Goal: Task Accomplishment & Management: Manage account settings

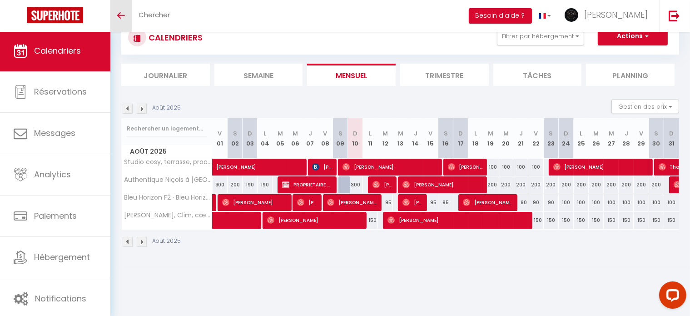
scroll to position [31, 0]
click at [123, 14] on icon "Toggle menubar" at bounding box center [121, 15] width 8 height 5
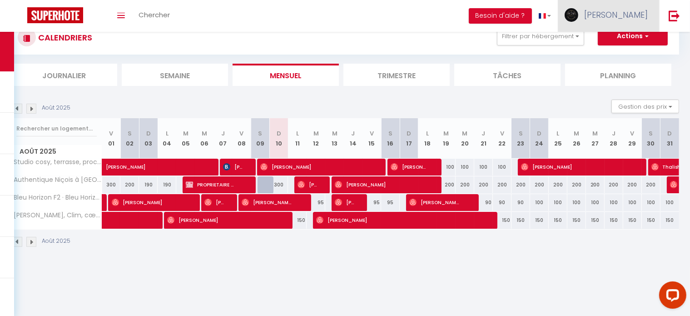
click at [578, 13] on img at bounding box center [571, 15] width 14 height 14
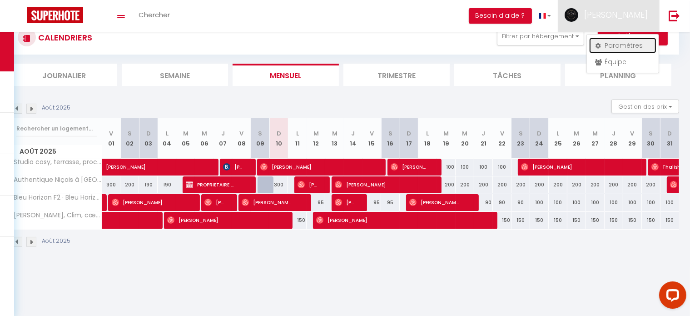
click at [614, 45] on link "Paramètres" at bounding box center [622, 45] width 67 height 15
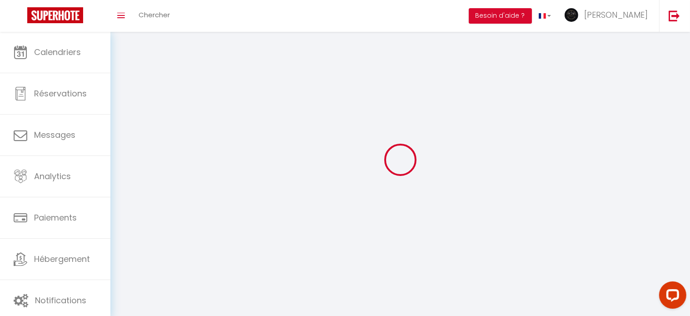
type input "[PERSON_NAME]"
type input "0695082960"
type input "[STREET_ADDRESS]"
type input "06000"
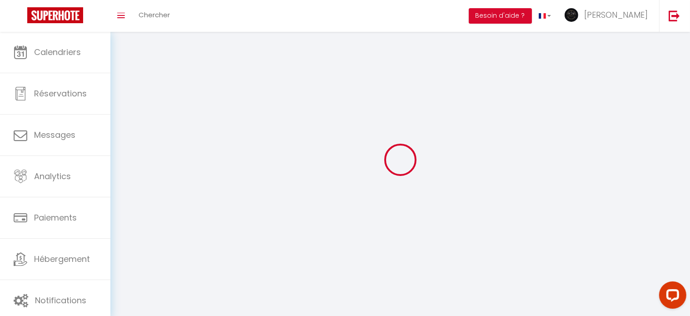
type input "Nice"
type input "C9iqEOGwRgOUsKqUbdKg7b4Rr"
type input "KDhCkzSMNyGhMv2tuztIdpBWK"
select select "1"
select select "28"
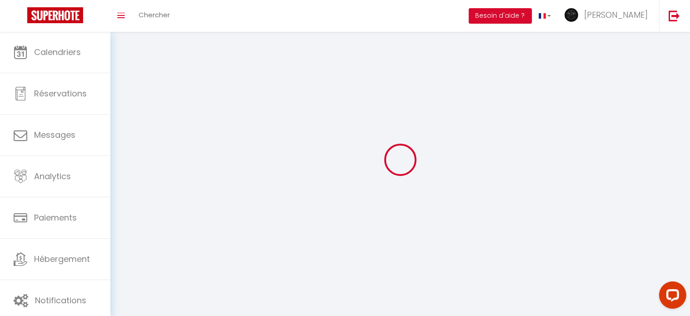
select select "fr"
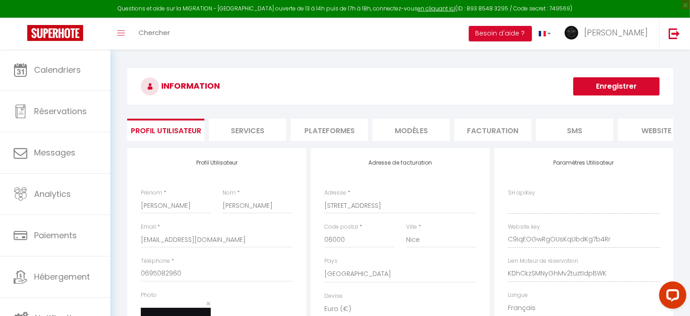
type input "C9iqEOGwRgOUsKqUbdKg7b4Rr"
type input "KDhCkzSMNyGhMv2tuztIdpBWK"
type input "[URL][DOMAIN_NAME]"
click at [360, 123] on li "Plateformes" at bounding box center [329, 130] width 77 height 22
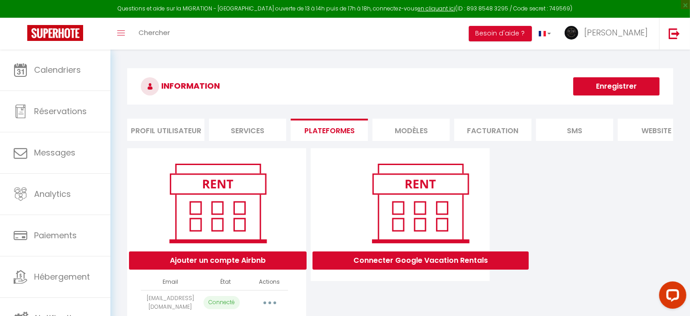
scroll to position [49, 0]
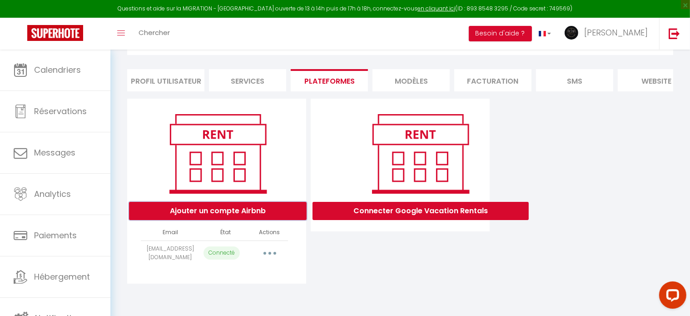
click at [237, 217] on button "Ajouter un compte Airbnb" at bounding box center [218, 211] width 178 height 18
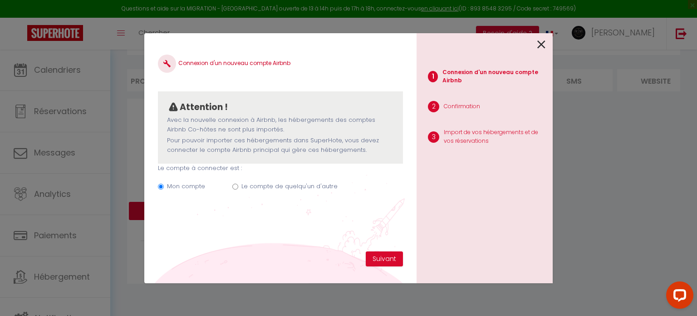
click at [233, 187] on input "Le compte de quelqu'un d'autre" at bounding box center [235, 186] width 6 height 6
radio input "true"
radio input "false"
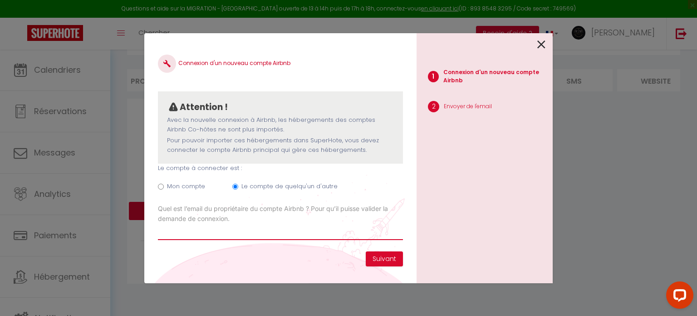
click at [318, 223] on input "Email connexion Airbnb" at bounding box center [280, 231] width 245 height 16
paste input "[EMAIL_ADDRESS][DOMAIN_NAME]"
type input "[EMAIL_ADDRESS][DOMAIN_NAME]"
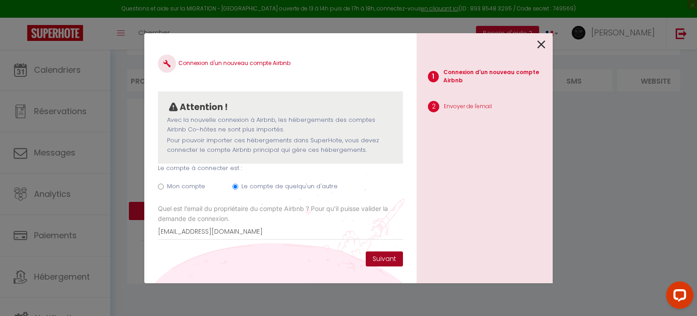
click at [395, 258] on button "Suivant" at bounding box center [384, 258] width 37 height 15
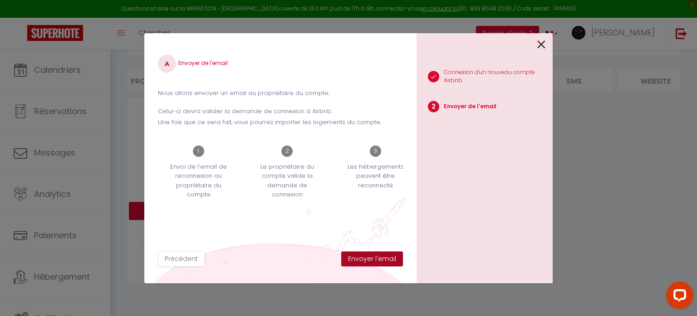
click at [392, 257] on button "Envoyer l'email" at bounding box center [372, 258] width 62 height 15
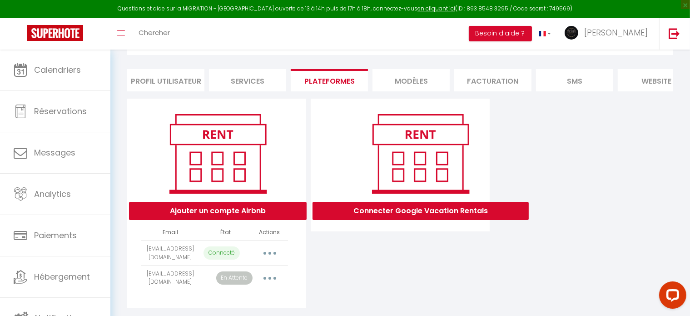
scroll to position [74, 0]
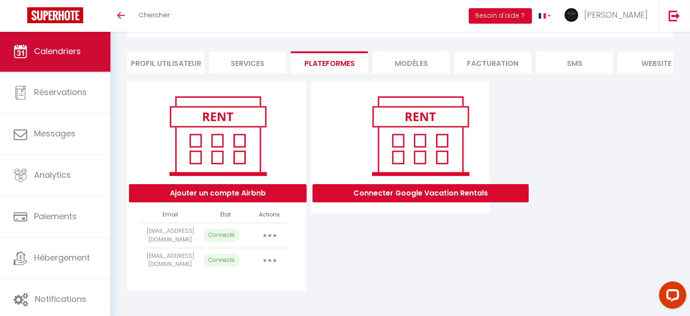
click at [87, 56] on link "Calendriers" at bounding box center [55, 51] width 110 height 41
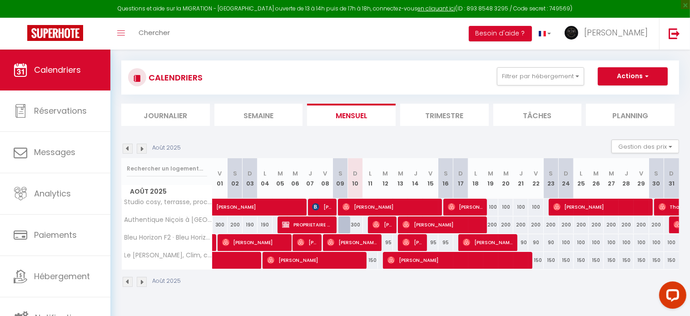
scroll to position [49, 0]
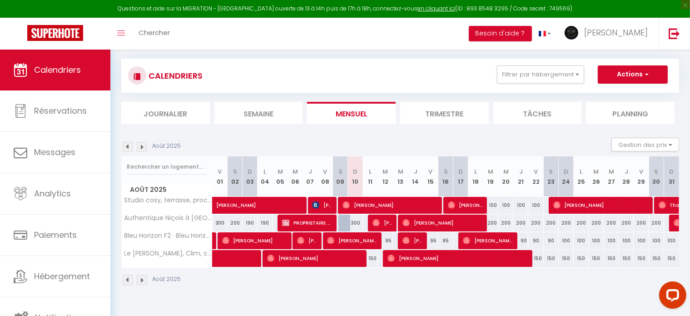
click at [536, 259] on div "150" at bounding box center [535, 258] width 15 height 17
type input "150"
type input "Ven 22 Août 2025"
type input "Sam 23 Août 2025"
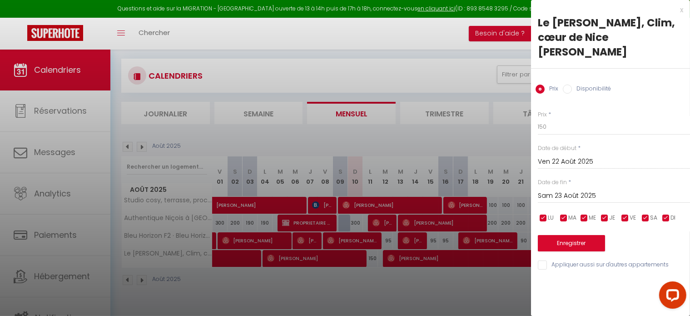
click at [501, 130] on div at bounding box center [345, 158] width 690 height 316
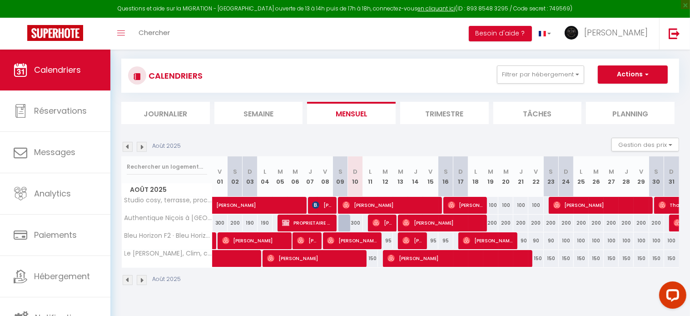
drag, startPoint x: 535, startPoint y: 257, endPoint x: 546, endPoint y: 285, distance: 30.2
click at [546, 285] on div "Août 2025" at bounding box center [400, 280] width 558 height 27
click at [534, 256] on div "150" at bounding box center [535, 258] width 15 height 17
type input "150"
type input "Ven 22 Août 2025"
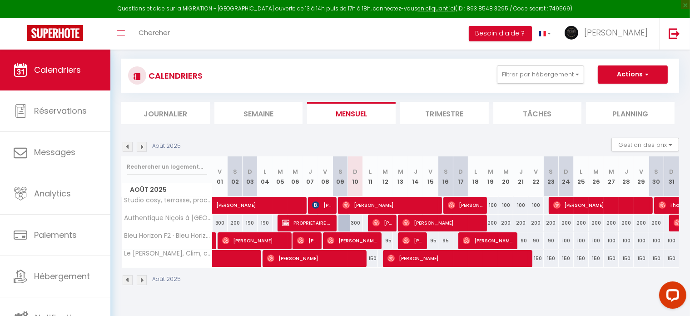
type input "Sam 23 Août 2025"
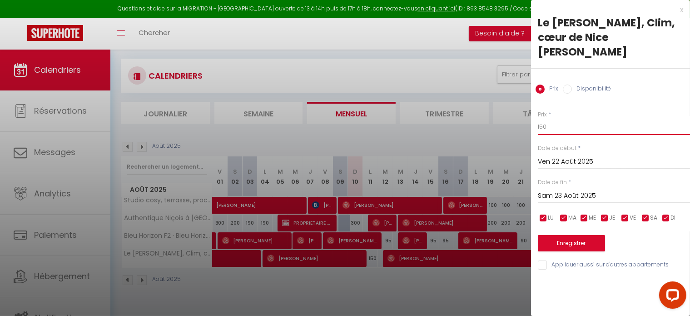
click at [576, 129] on input "150" at bounding box center [614, 127] width 152 height 16
type input "100"
click at [574, 245] on button "Enregistrer" at bounding box center [571, 243] width 67 height 16
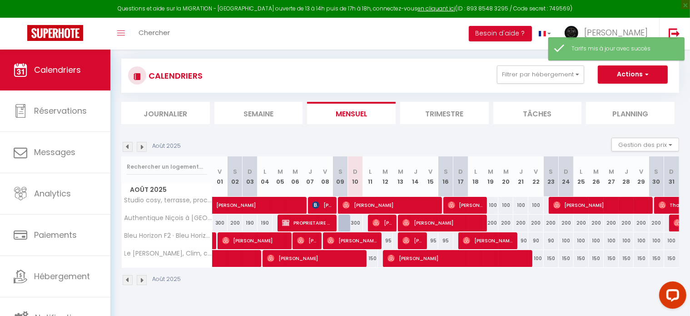
click at [551, 260] on div "150" at bounding box center [551, 258] width 15 height 17
type input "150"
type input "Sam 23 Août 2025"
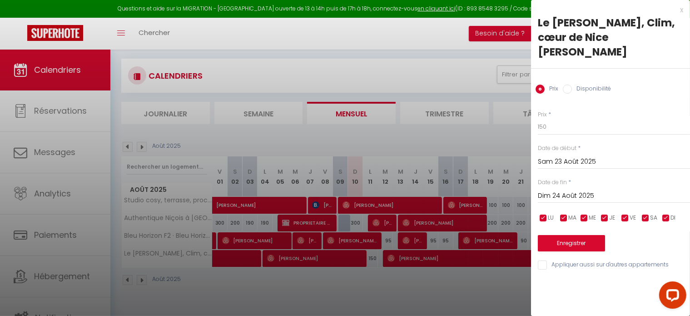
click at [580, 193] on input "Dim 24 Août 2025" at bounding box center [614, 196] width 152 height 12
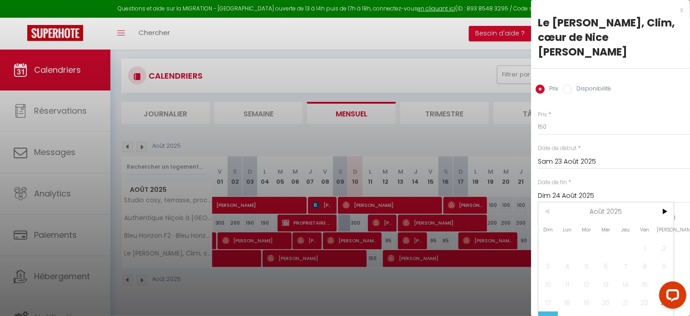
scroll to position [39, 0]
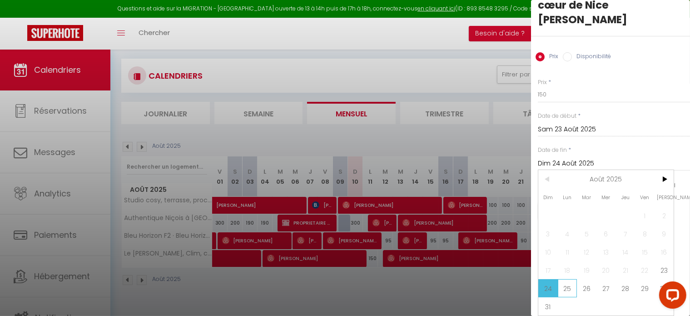
click at [570, 283] on span "25" at bounding box center [568, 288] width 20 height 18
type input "Lun 25 Août 2025"
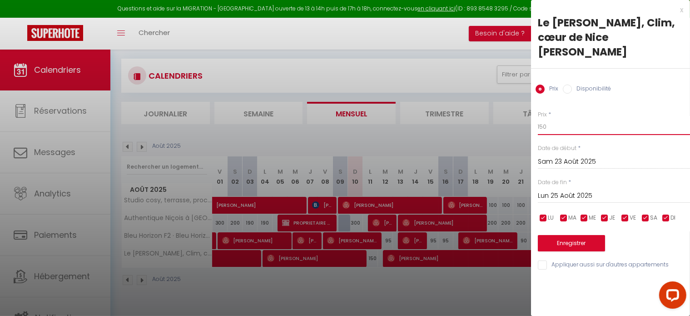
click at [572, 130] on input "150" at bounding box center [614, 127] width 152 height 16
type input "100"
click at [573, 238] on button "Enregistrer" at bounding box center [571, 243] width 67 height 16
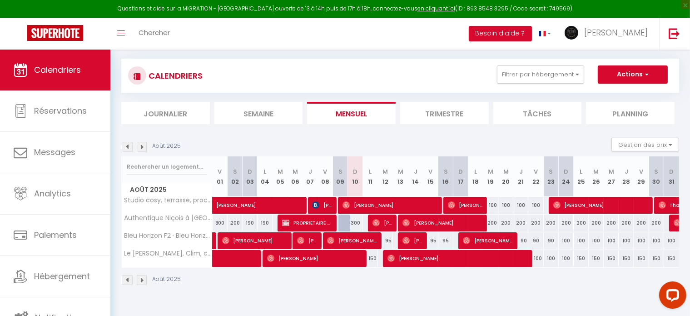
click at [539, 259] on div "100" at bounding box center [535, 258] width 15 height 17
type input "100"
type input "Ven 22 Août 2025"
type input "Sam 23 Août 2025"
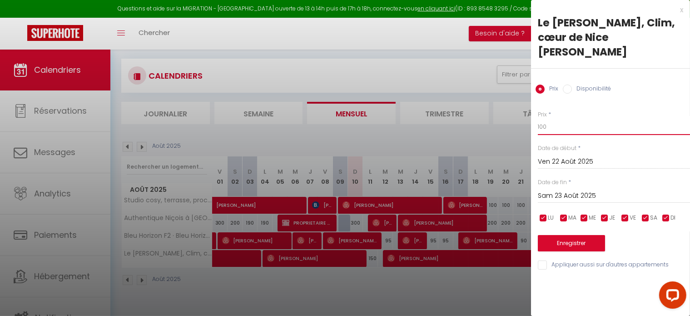
click at [559, 128] on input "100" at bounding box center [614, 127] width 152 height 16
type input "110"
click at [570, 198] on input "Sam 23 Août 2025" at bounding box center [614, 196] width 152 height 12
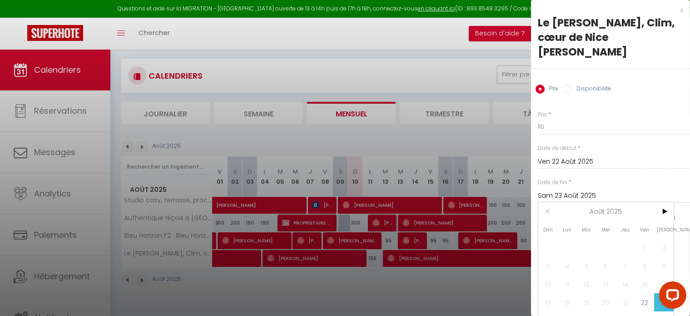
scroll to position [39, 0]
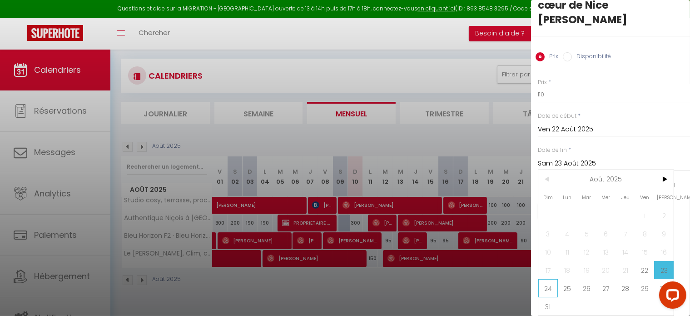
click at [548, 279] on span "24" at bounding box center [548, 288] width 20 height 18
type input "Dim 24 Août 2025"
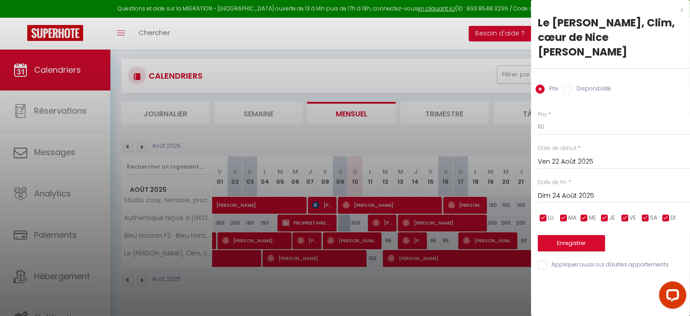
scroll to position [0, 0]
click at [564, 243] on button "Enregistrer" at bounding box center [571, 243] width 67 height 16
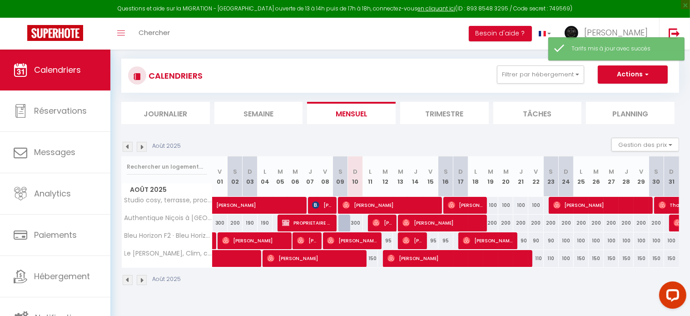
click at [534, 255] on div "110" at bounding box center [535, 258] width 15 height 17
type input "110"
type input "Ven 22 Août 2025"
type input "Sam 23 Août 2025"
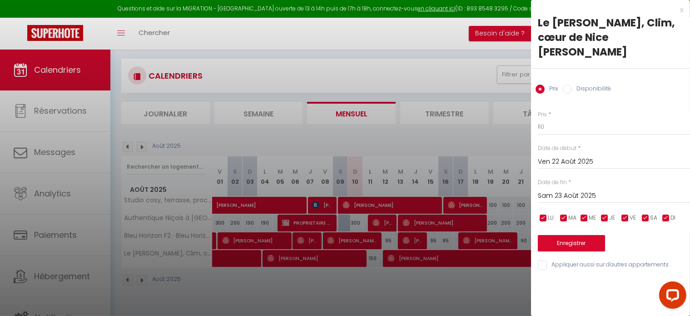
drag, startPoint x: 599, startPoint y: 84, endPoint x: 624, endPoint y: 96, distance: 27.8
click at [624, 96] on div "Prix Disponibilité" at bounding box center [610, 84] width 159 height 30
click at [566, 89] on input "Disponibilité" at bounding box center [567, 88] width 9 height 9
radio input "true"
radio input "false"
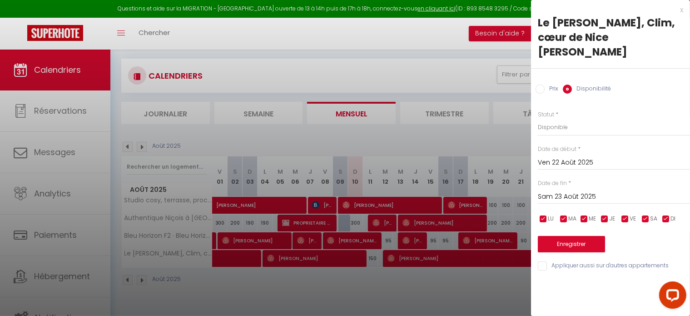
click at [542, 218] on input "checkbox" at bounding box center [543, 218] width 9 height 9
checkbox input "false"
click at [563, 220] on input "checkbox" at bounding box center [563, 218] width 9 height 9
checkbox input "false"
click at [582, 220] on input "checkbox" at bounding box center [583, 218] width 9 height 9
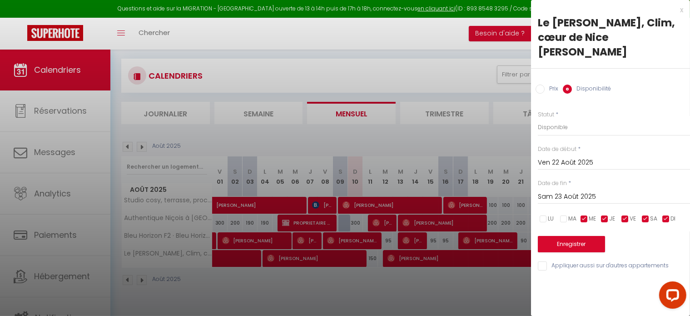
checkbox input "false"
click at [603, 216] on input "checkbox" at bounding box center [604, 218] width 9 height 9
checkbox input "false"
click at [679, 7] on div "x" at bounding box center [607, 10] width 152 height 11
select select
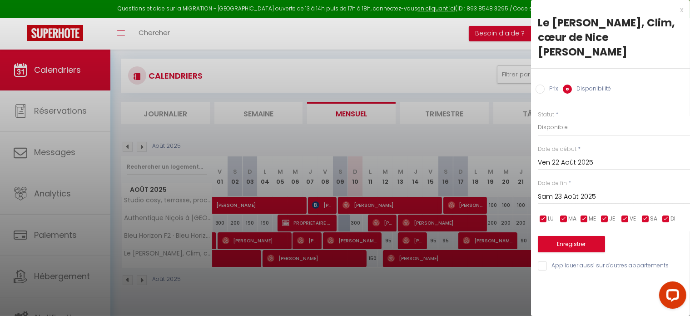
checkbox input "true"
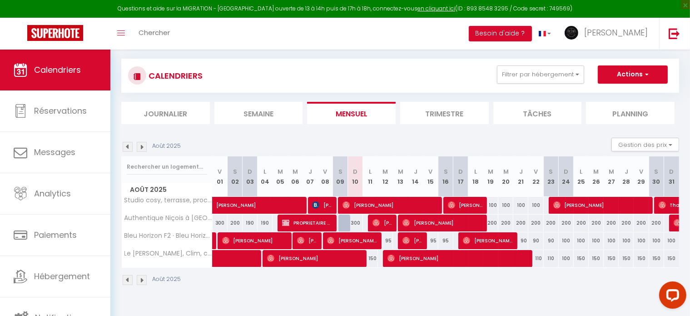
click at [564, 255] on div "100" at bounding box center [566, 258] width 15 height 17
select select "1"
type input "Dim 24 Août 2025"
type input "Lun 25 Août 2025"
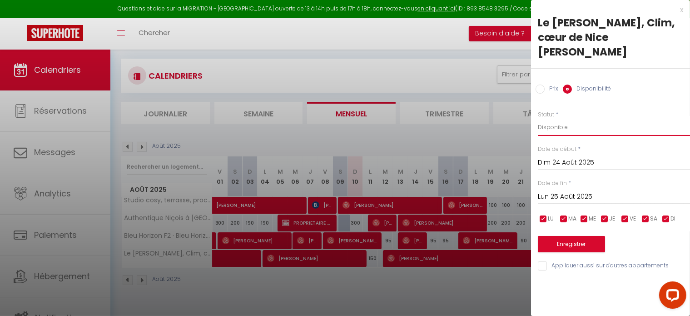
click at [581, 126] on select "Disponible Indisponible" at bounding box center [614, 127] width 152 height 17
click at [544, 87] on label "Prix" at bounding box center [551, 89] width 14 height 10
click at [544, 87] on input "Prix" at bounding box center [539, 88] width 9 height 9
radio input "true"
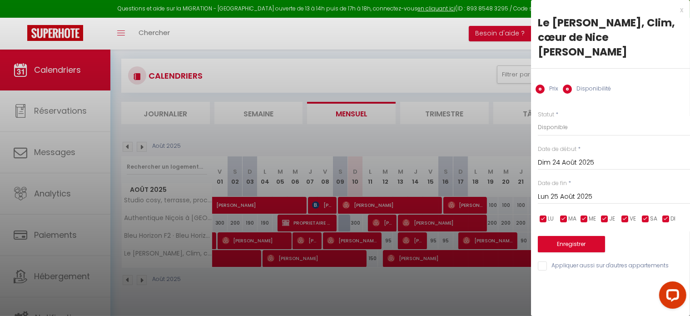
radio input "false"
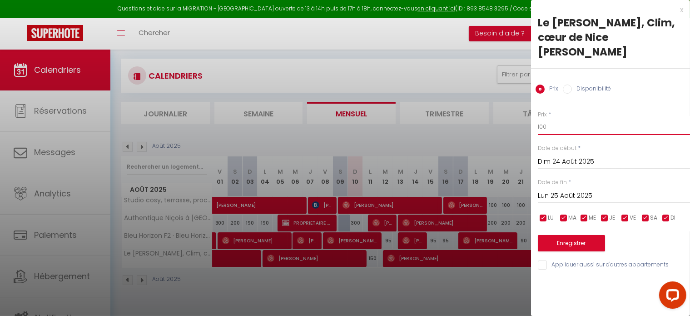
click at [578, 127] on input "100" at bounding box center [614, 127] width 152 height 16
type input "110"
click at [568, 243] on button "Enregistrer" at bounding box center [571, 243] width 67 height 16
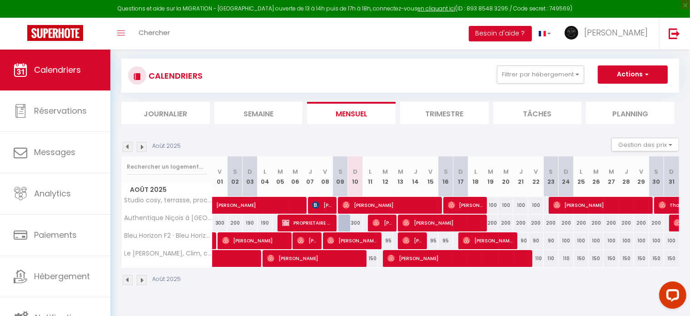
drag, startPoint x: 588, startPoint y: 263, endPoint x: 618, endPoint y: 309, distance: 54.9
click at [618, 309] on body "Questions et aide sur la MIGRATION - [GEOGRAPHIC_DATA] ouverte de 13 à 14h puis…" at bounding box center [345, 158] width 690 height 316
click at [142, 144] on img at bounding box center [142, 147] width 10 height 10
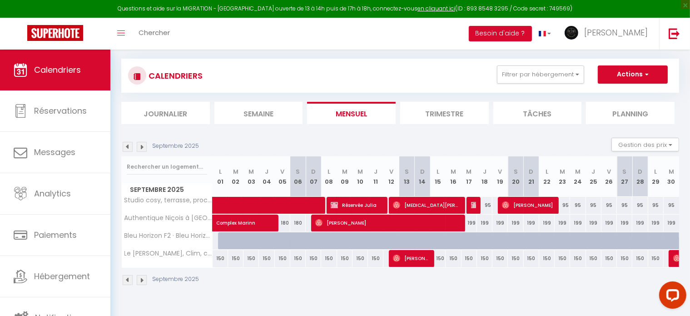
click at [142, 144] on img at bounding box center [142, 147] width 10 height 10
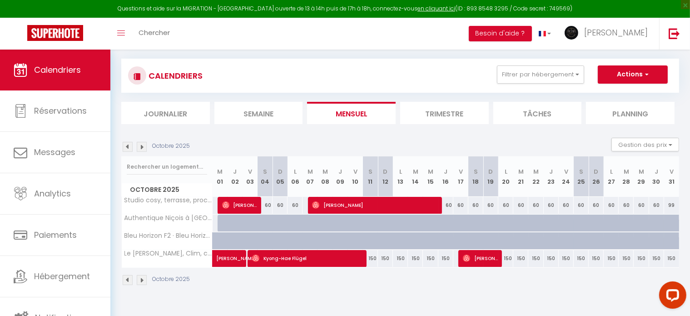
click at [142, 144] on img at bounding box center [142, 147] width 10 height 10
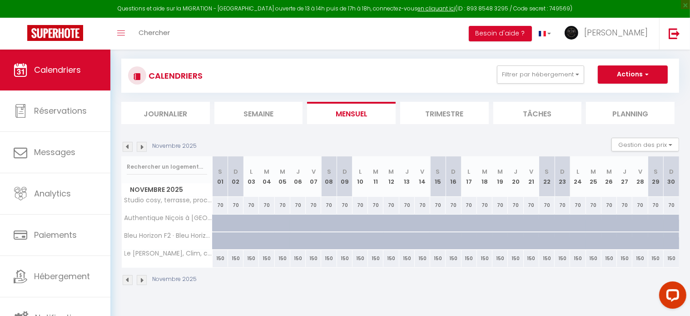
click at [128, 144] on img at bounding box center [128, 147] width 10 height 10
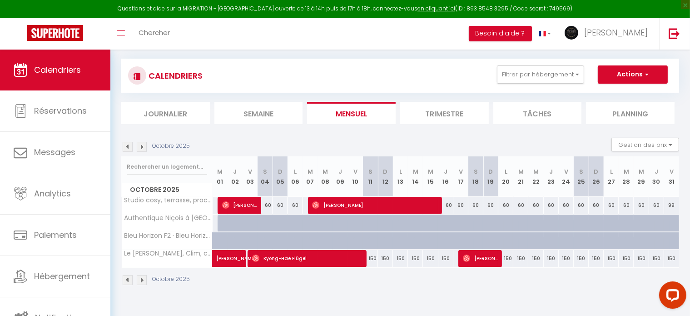
click at [128, 144] on img at bounding box center [128, 147] width 10 height 10
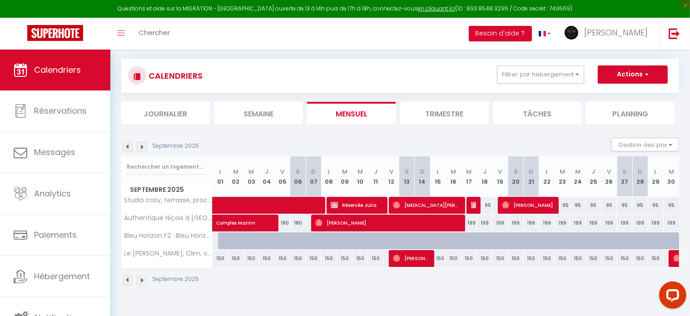
click at [128, 144] on img at bounding box center [128, 147] width 10 height 10
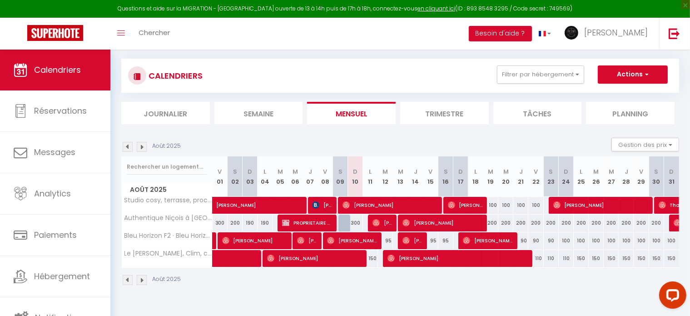
drag, startPoint x: 583, startPoint y: 258, endPoint x: 585, endPoint y: 287, distance: 28.7
drag, startPoint x: 585, startPoint y: 287, endPoint x: 607, endPoint y: 300, distance: 25.1
click at [607, 300] on div "Urgent : Migration Airbnb nécessaire pour votre compte, merci de suivre ces éta…" at bounding box center [399, 152] width 579 height 305
click at [581, 257] on div "150" at bounding box center [580, 258] width 15 height 17
type input "150"
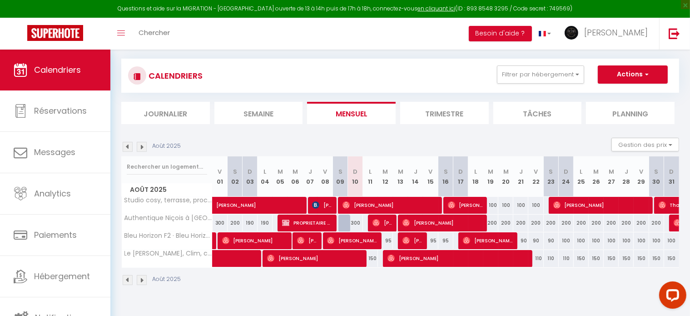
type input "Lun 25 Août 2025"
type input "[DATE]"
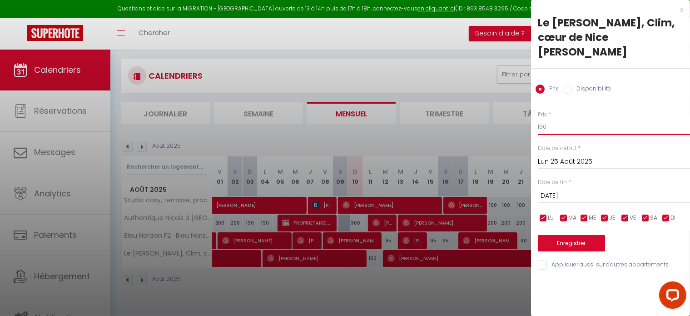
click at [549, 131] on input "150" at bounding box center [614, 127] width 152 height 16
type input "130"
click at [469, 293] on div at bounding box center [345, 158] width 690 height 316
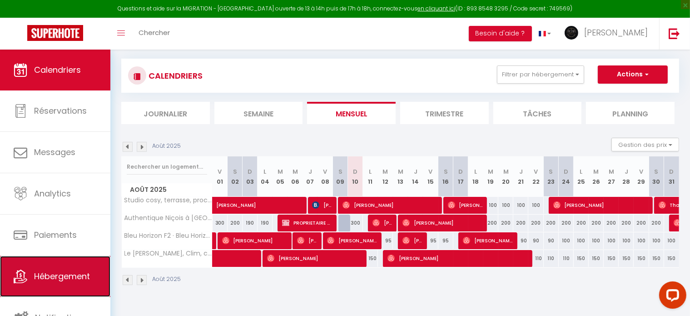
click at [59, 272] on span "Hébergement" at bounding box center [62, 275] width 56 height 11
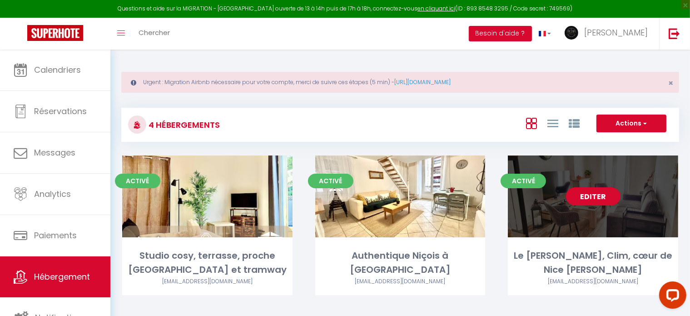
scroll to position [70, 0]
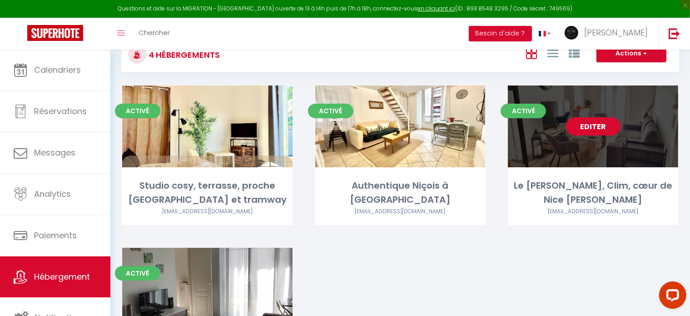
click at [601, 123] on link "Editer" at bounding box center [593, 126] width 54 height 18
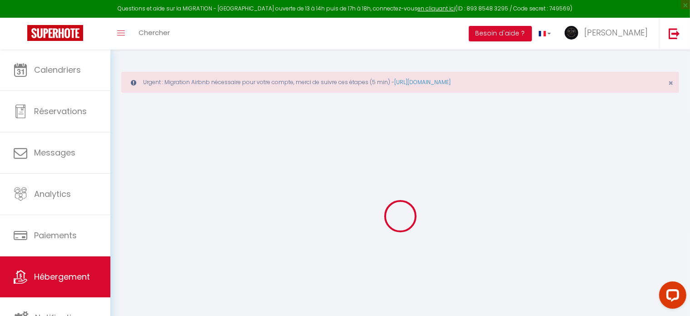
select select "+ 50 %"
select select
checkbox input "false"
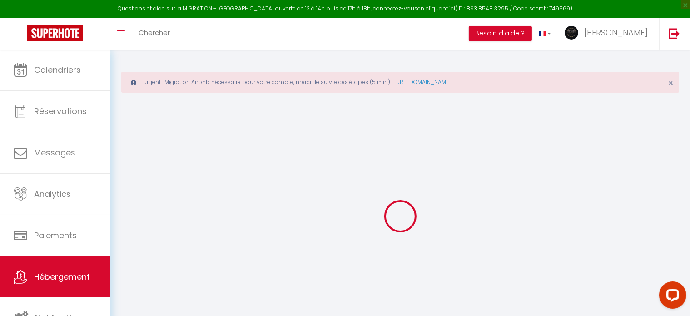
checkbox input "false"
select select "14:00"
select select
select select "11:00"
select select "30"
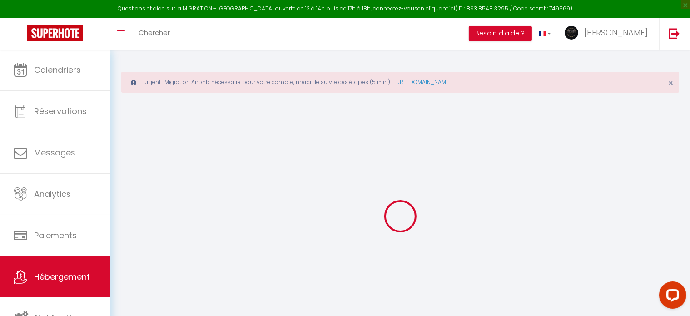
select select "120"
select select
checkbox input "false"
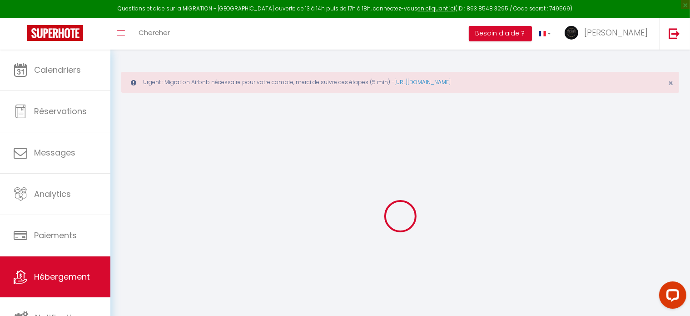
checkbox input "false"
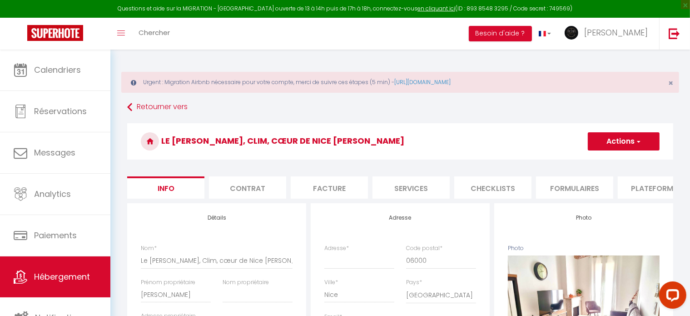
select select
checkbox input "false"
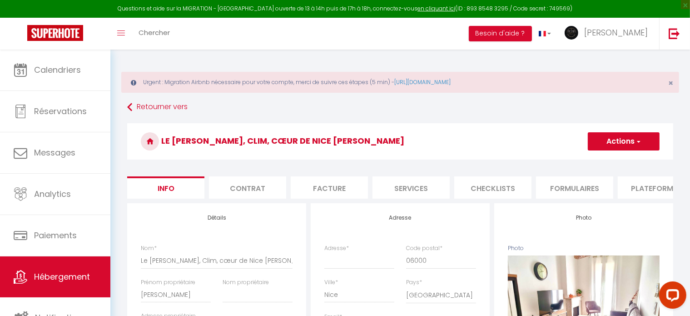
checkbox input "false"
select select "10683-1454866165662228756"
click at [645, 190] on li "Plateformes" at bounding box center [656, 187] width 77 height 22
select select "365"
select select "EUR"
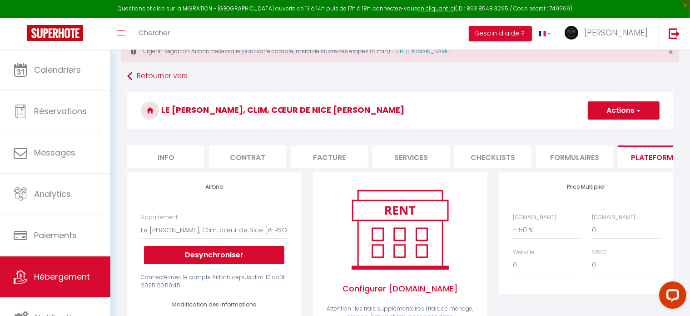
scroll to position [32, 0]
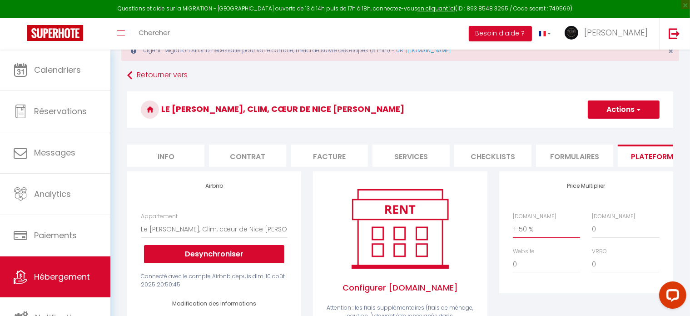
click at [527, 235] on select "0 + 1 % + 2 % + 3 % + 4 % + 5 % + 6 % + 7 % + 8 % + 9 %" at bounding box center [546, 228] width 67 height 17
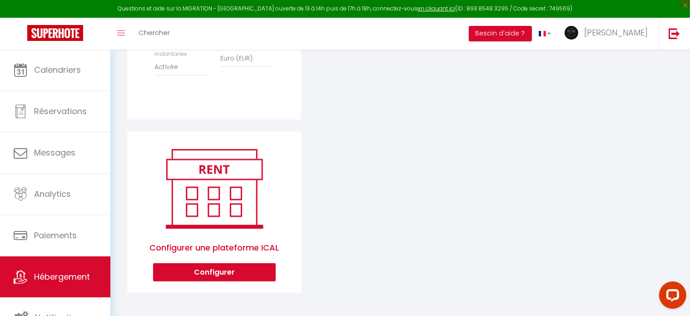
scroll to position [413, 0]
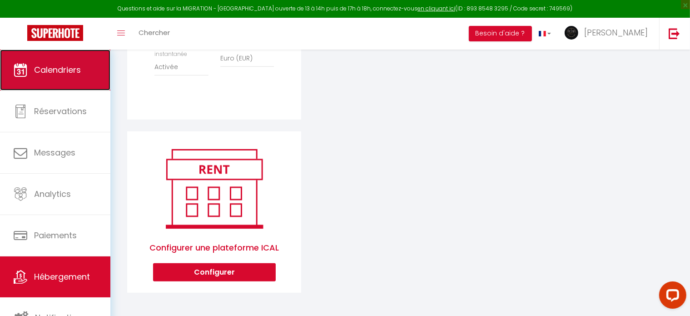
click at [72, 79] on link "Calendriers" at bounding box center [55, 69] width 110 height 41
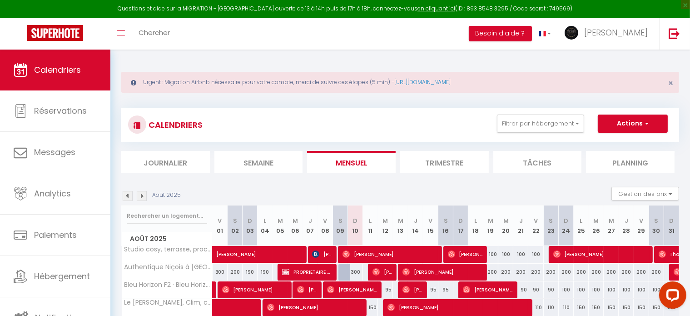
scroll to position [49, 0]
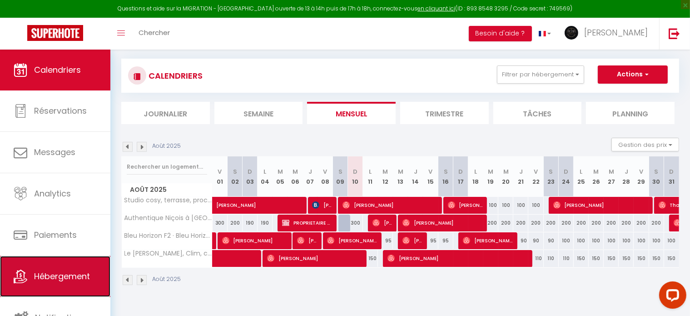
click at [67, 274] on span "Hébergement" at bounding box center [62, 275] width 56 height 11
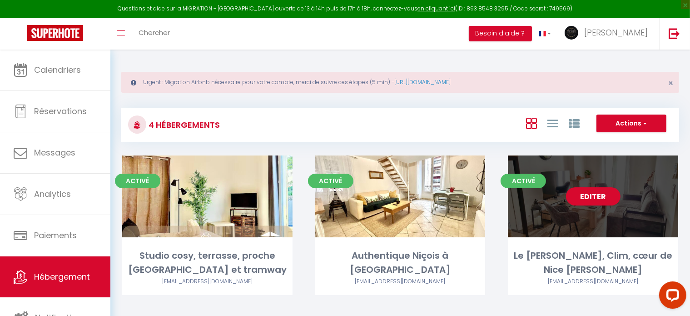
click at [534, 235] on div "Editer" at bounding box center [593, 196] width 170 height 82
select select "3"
select select "2"
select select "1"
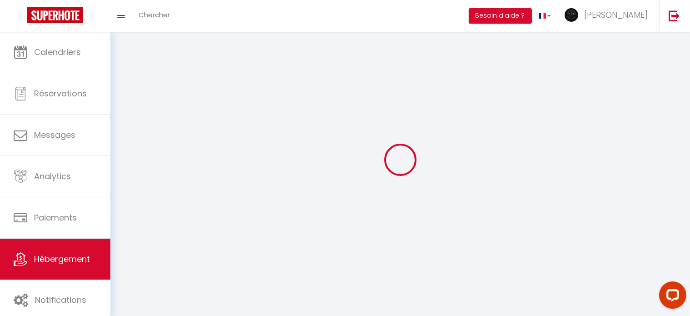
select select
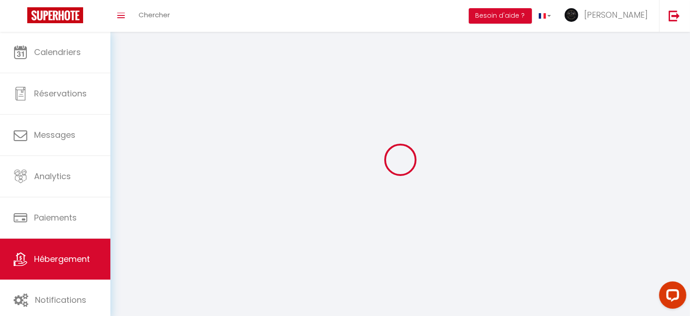
select select
checkbox input "false"
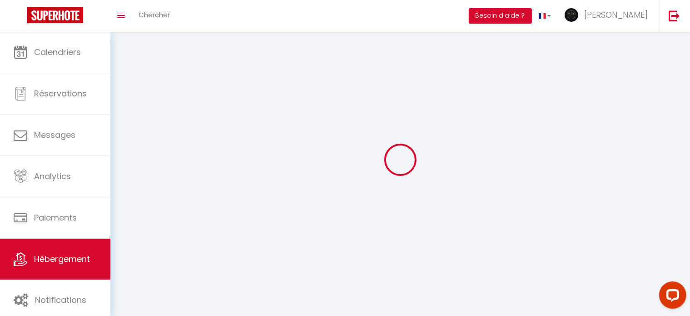
select select
select select "1"
select select "28"
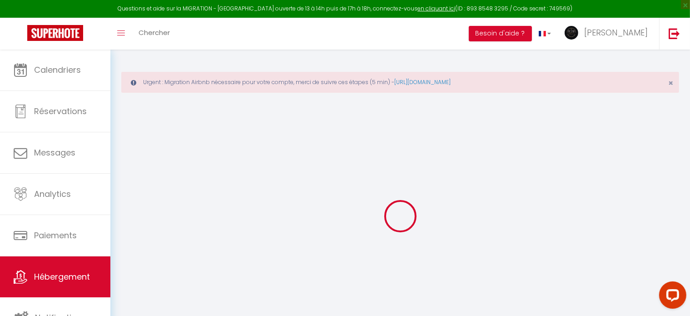
select select
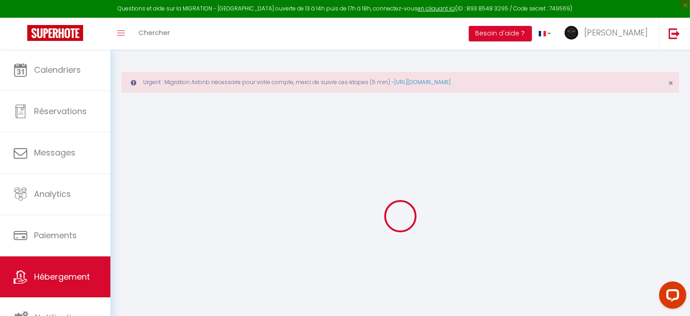
select select
checkbox input "false"
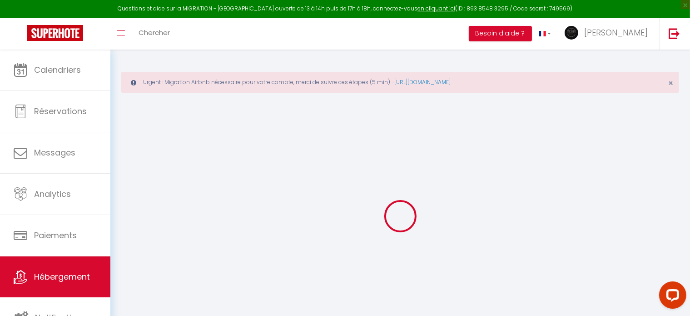
select select
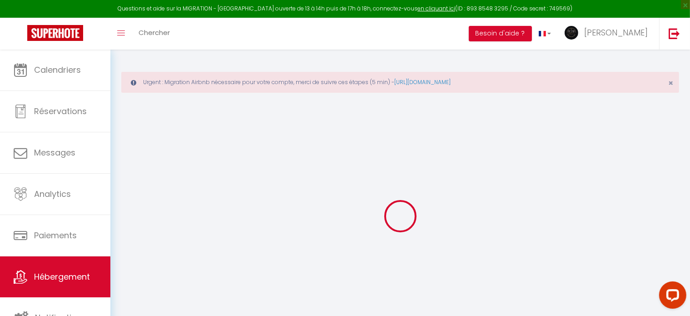
select select
checkbox input "false"
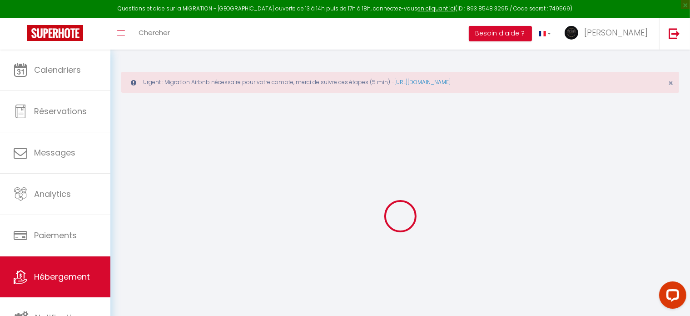
checkbox input "false"
select select
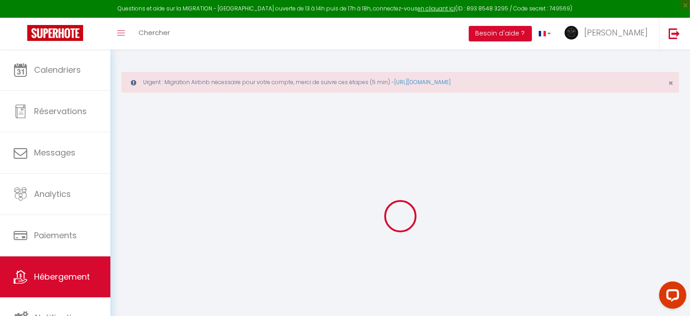
select select
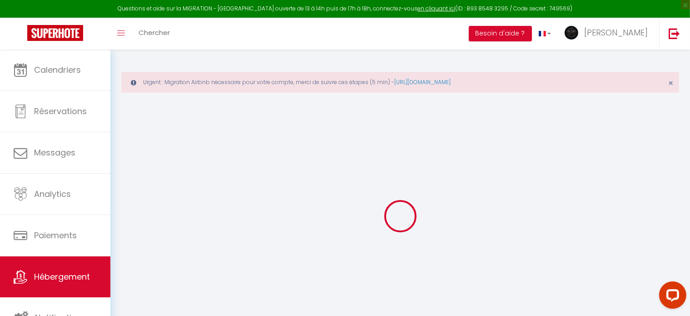
checkbox input "false"
select select
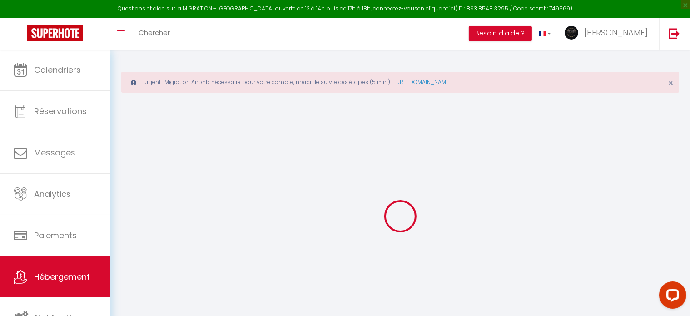
select select
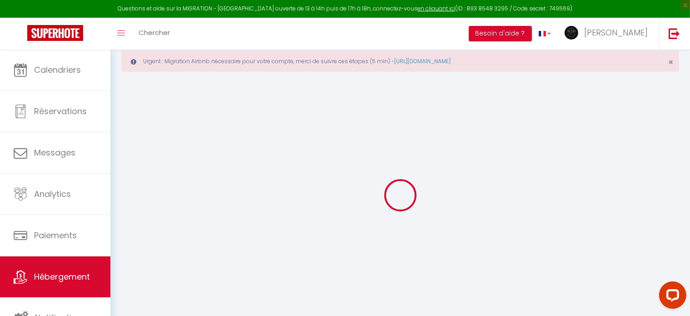
select select
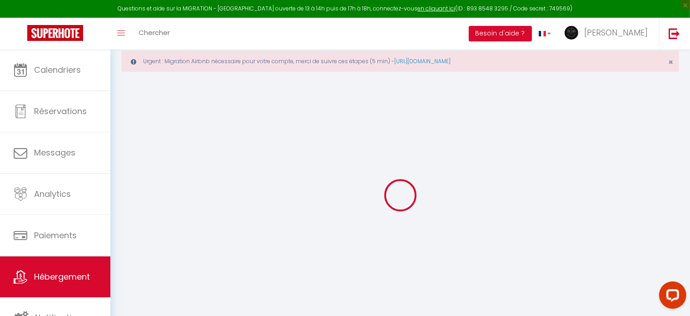
select select
checkbox input "false"
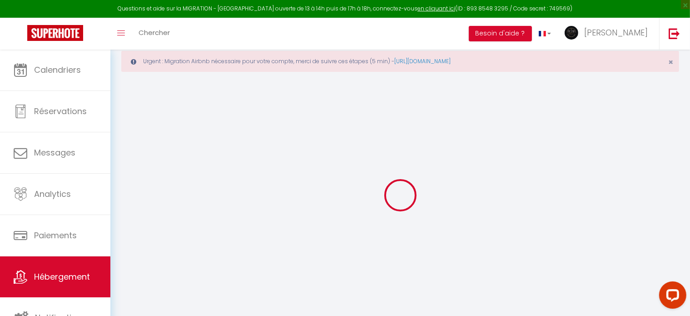
select select
type input "Le [PERSON_NAME], Clim, cœur de Nice [PERSON_NAME]"
type input "[PERSON_NAME]"
select select "2"
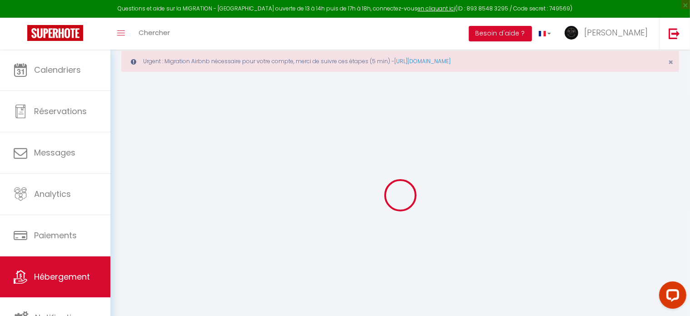
type input "150"
type input "70"
select select
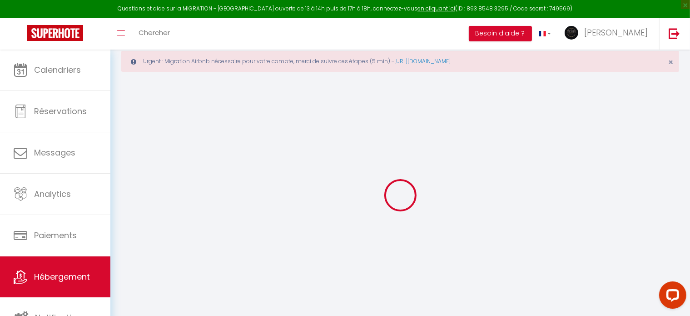
select select
type input "06000"
type input "Nice"
type input "[EMAIL_ADDRESS][DOMAIN_NAME]"
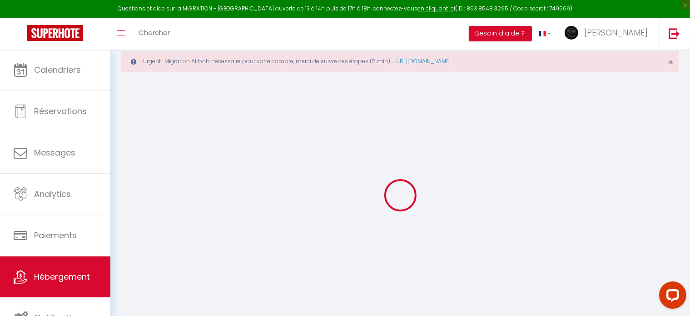
select select
checkbox input "false"
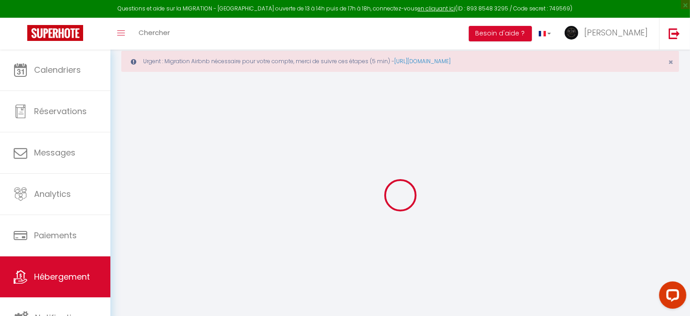
type input "0"
select select "44155"
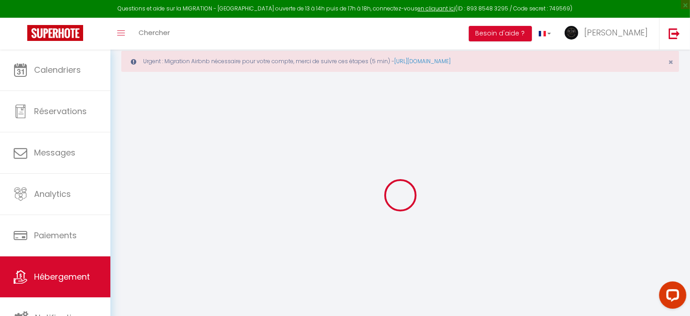
select select "44155"
select select
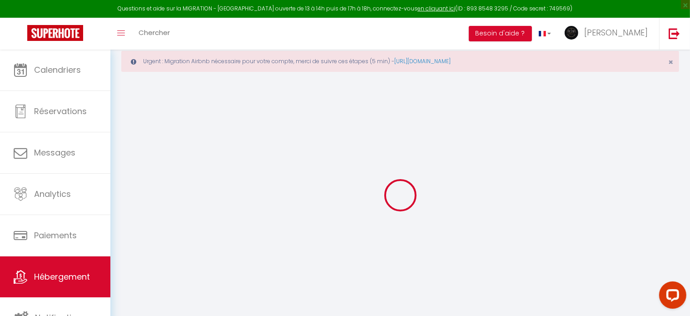
select select
checkbox input "false"
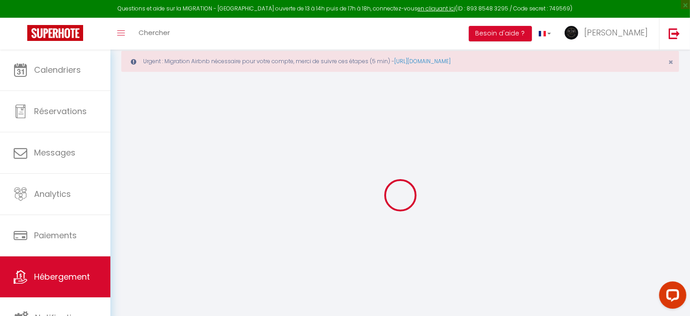
checkbox input "false"
select select
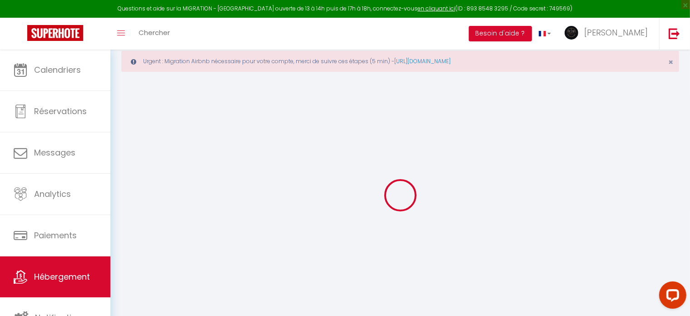
select select
checkbox input "false"
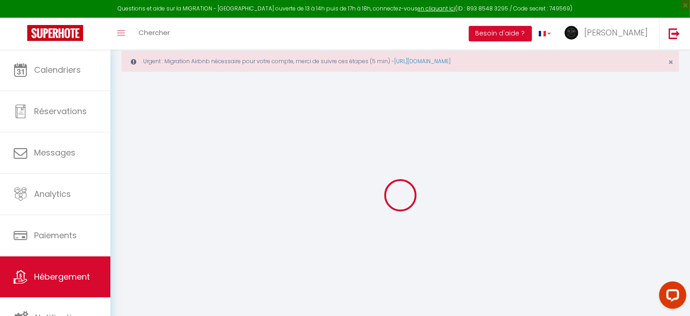
checkbox input "false"
select select
checkbox input "false"
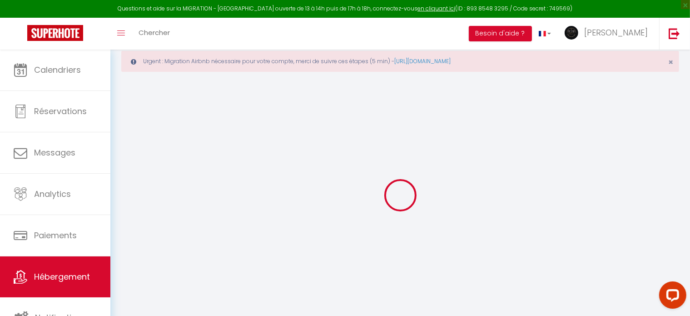
checkbox input "false"
select select
checkbox input "false"
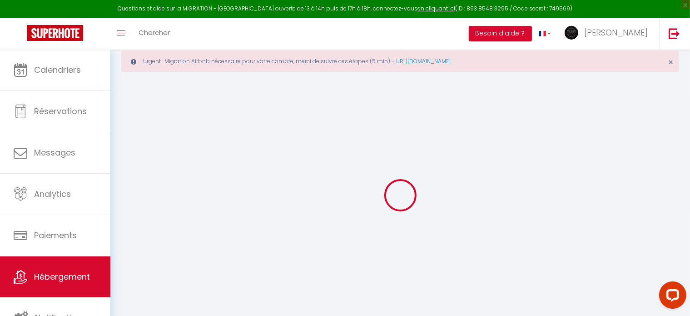
checkbox input "false"
select select "14:00"
select select
select select "11:00"
select select "30"
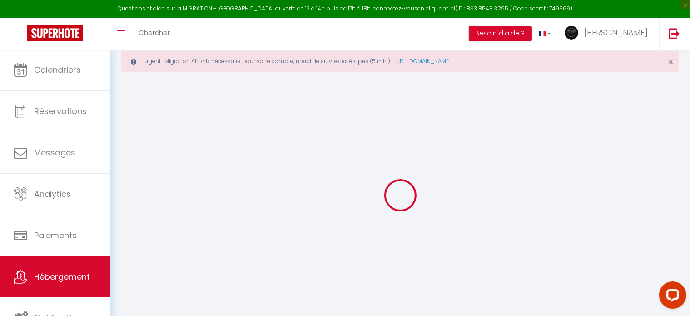
select select "120"
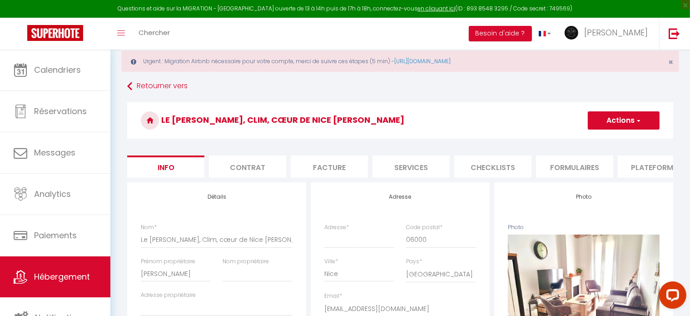
select select
checkbox input "false"
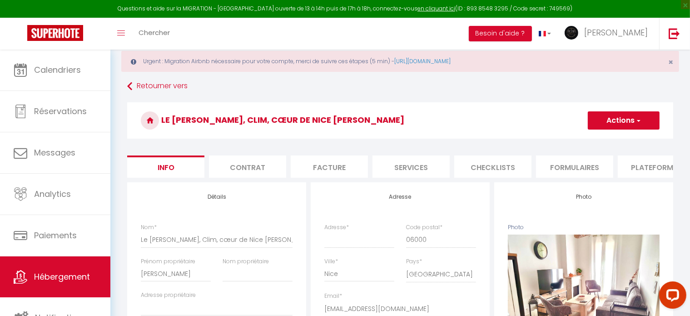
checkbox input "false"
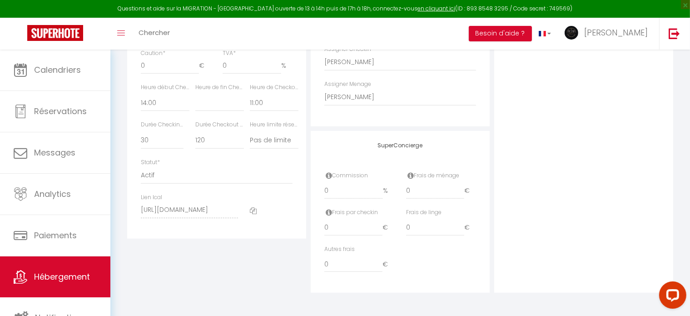
scroll to position [530, 0]
click at [359, 196] on input "0" at bounding box center [353, 191] width 59 height 16
click at [440, 195] on input "0" at bounding box center [435, 191] width 58 height 16
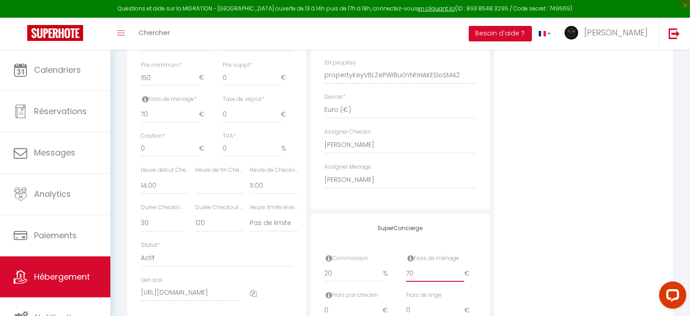
scroll to position [440, 0]
click at [167, 191] on select "00:00 00:15 00:30 00:45 01:00 01:15 01:30 01:45 02:00 02:15 02:30 02:45 03:00" at bounding box center [165, 185] width 49 height 17
click at [141, 184] on select "00:00 00:15 00:30 00:45 01:00 01:15 01:30 01:45 02:00 02:15 02:30 02:45 03:00" at bounding box center [165, 185] width 49 height 17
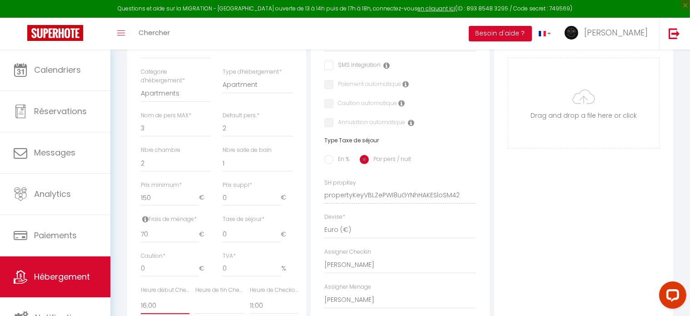
scroll to position [321, 0]
click at [272, 203] on input "0" at bounding box center [251, 197] width 58 height 16
click at [251, 240] on input "0" at bounding box center [251, 234] width 58 height 16
click at [257, 240] on input "0" at bounding box center [251, 234] width 58 height 16
click at [277, 237] on input "0.01" at bounding box center [251, 234] width 58 height 16
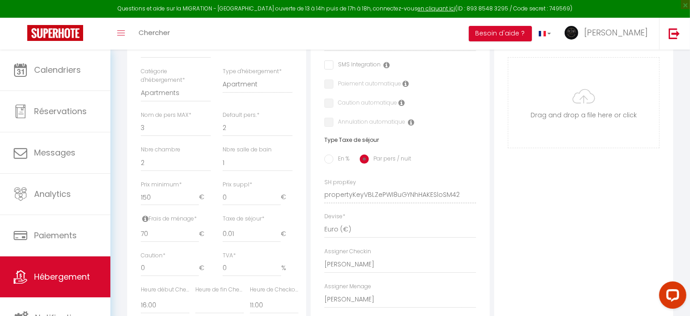
click at [327, 163] on input "En %" at bounding box center [328, 158] width 9 height 9
click at [267, 275] on input "0" at bounding box center [251, 268] width 59 height 16
click at [257, 205] on input "0" at bounding box center [251, 197] width 58 height 16
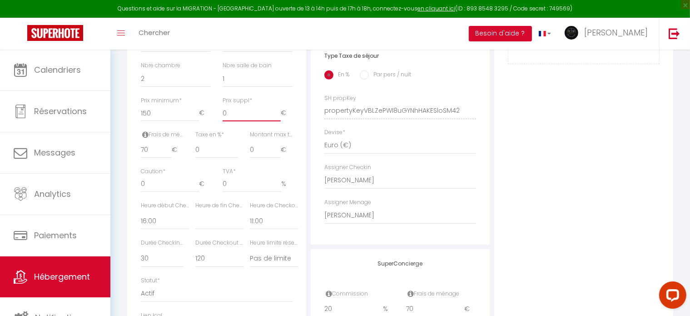
scroll to position [408, 0]
click at [219, 153] on input "0" at bounding box center [216, 147] width 43 height 16
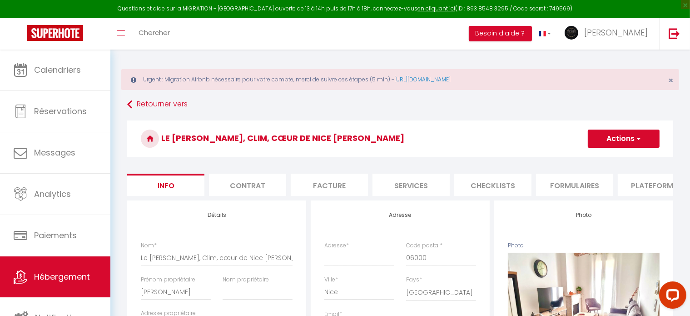
scroll to position [0, 0]
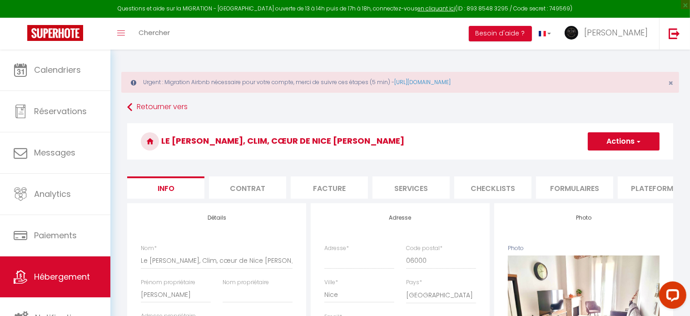
click at [641, 137] on button "Actions" at bounding box center [624, 141] width 72 height 18
click at [593, 159] on input "Enregistrer" at bounding box center [588, 161] width 34 height 9
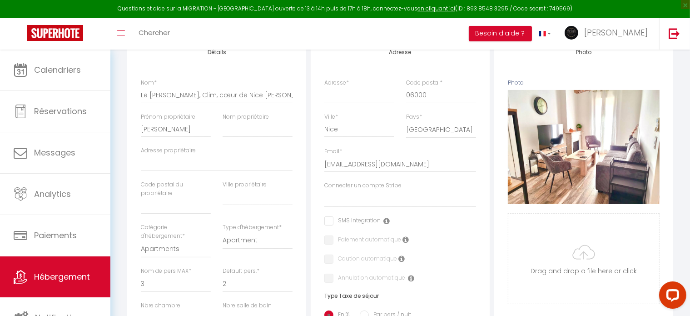
scroll to position [108, 0]
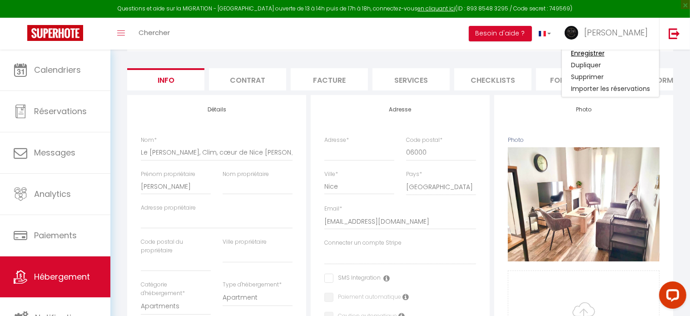
click at [573, 51] on input "Enregistrer" at bounding box center [588, 53] width 34 height 9
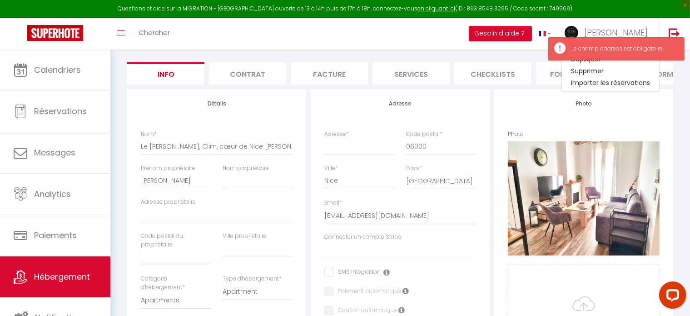
scroll to position [115, 0]
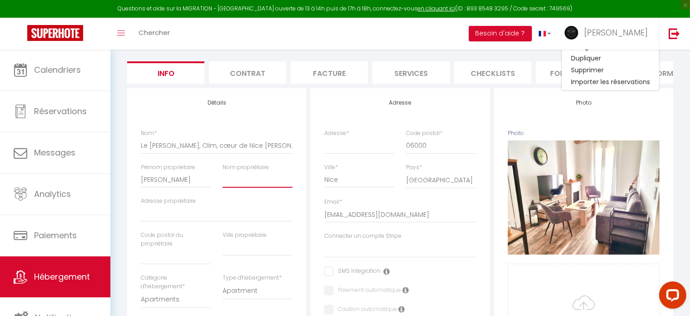
click at [258, 188] on input "Nom propriétaire" at bounding box center [257, 179] width 70 height 16
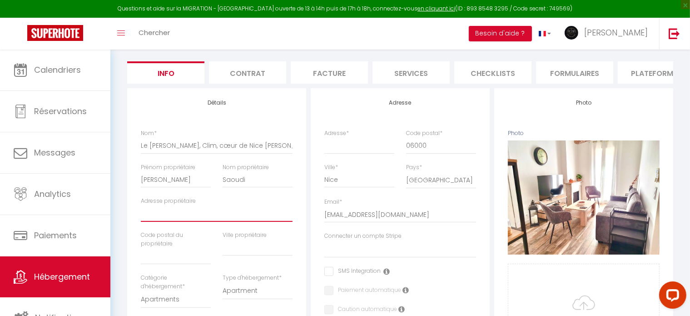
click at [252, 220] on input "Adresse propriétaire" at bounding box center [217, 213] width 152 height 16
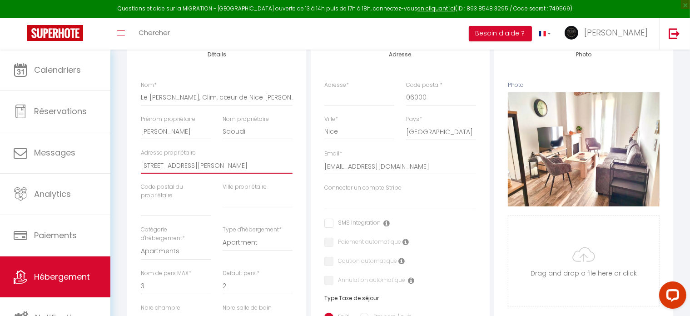
scroll to position [166, 0]
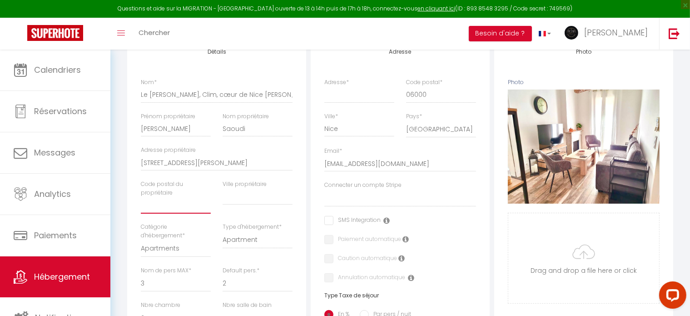
click at [180, 213] on input "text" at bounding box center [176, 205] width 70 height 16
click at [247, 203] on input "text" at bounding box center [257, 196] width 70 height 16
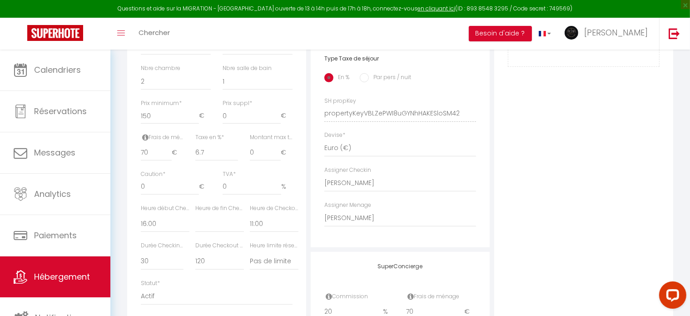
scroll to position [403, 0]
click at [169, 124] on input "150" at bounding box center [170, 115] width 58 height 16
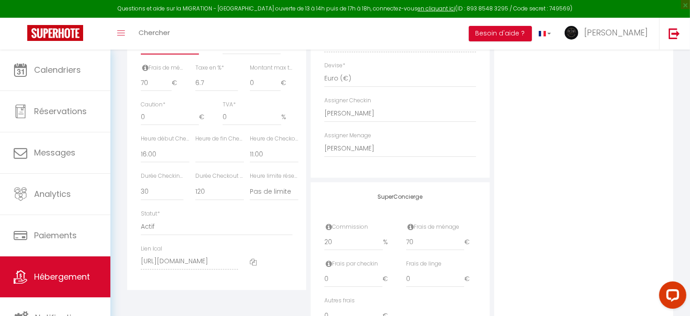
scroll to position [483, 0]
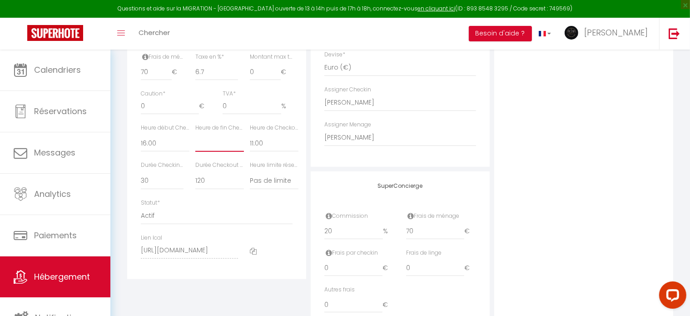
click at [206, 150] on select "00:00 00:15 00:30 00:45 01:00 01:15 01:30 01:45 02:00 02:15 02:30 02:45 03:00" at bounding box center [219, 142] width 49 height 17
click at [195, 141] on select "00:00 00:15 00:30 00:45 01:00 01:15 01:30 01:45 02:00 02:15 02:30 02:45 03:00" at bounding box center [219, 142] width 49 height 17
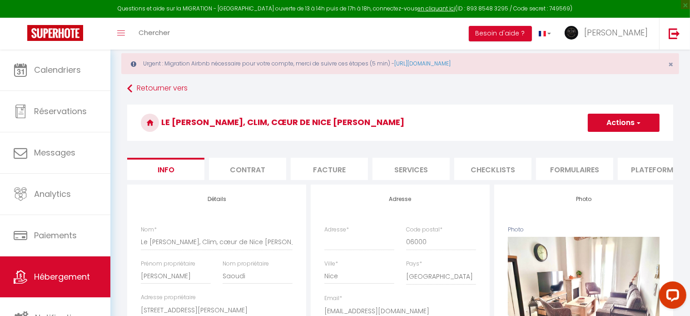
scroll to position [18, 0]
click at [615, 119] on button "Actions" at bounding box center [624, 123] width 72 height 18
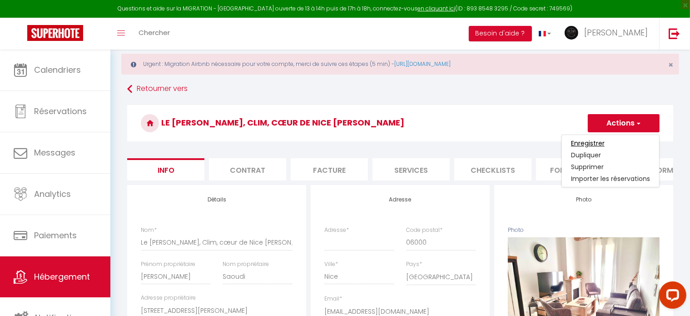
click at [595, 140] on input "Enregistrer" at bounding box center [588, 142] width 34 height 9
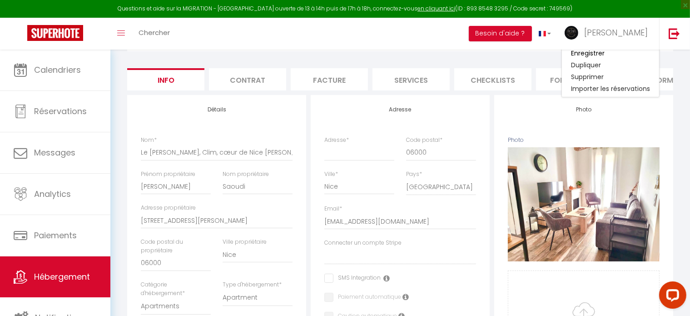
scroll to position [109, 0]
click at [356, 168] on div "Adresse *" at bounding box center [359, 152] width 82 height 34
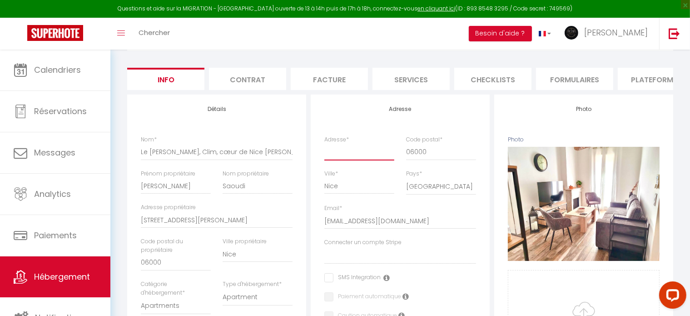
click at [356, 159] on input "Adresse *" at bounding box center [359, 151] width 70 height 16
drag, startPoint x: 141, startPoint y: 225, endPoint x: 271, endPoint y: 223, distance: 129.9
click at [271, 223] on input "[STREET_ADDRESS][PERSON_NAME]" at bounding box center [217, 220] width 152 height 16
click at [337, 160] on input "Adresse *" at bounding box center [359, 151] width 70 height 16
paste input "[STREET_ADDRESS][PERSON_NAME]"
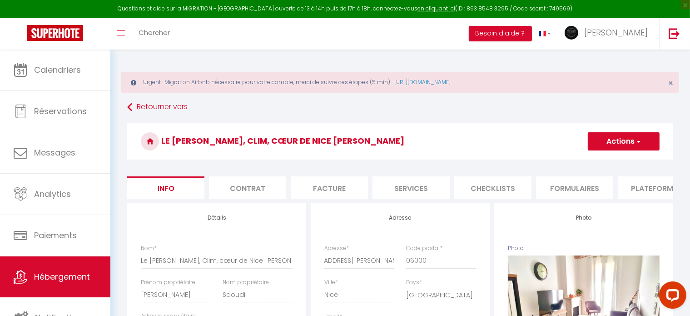
scroll to position [0, 0]
click at [615, 147] on button "Actions" at bounding box center [624, 141] width 72 height 18
click at [599, 159] on input "Enregistrer" at bounding box center [588, 161] width 34 height 9
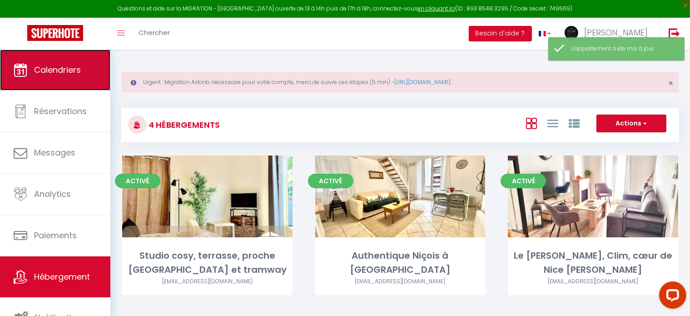
click at [72, 78] on link "Calendriers" at bounding box center [55, 69] width 110 height 41
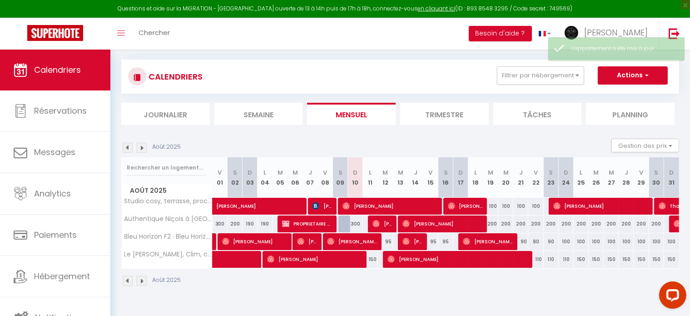
scroll to position [49, 0]
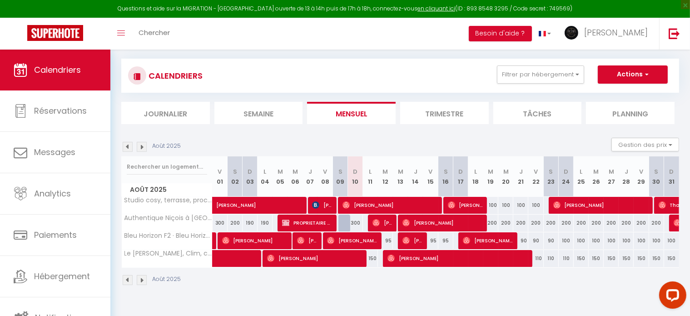
click at [539, 258] on div "110" at bounding box center [535, 258] width 15 height 17
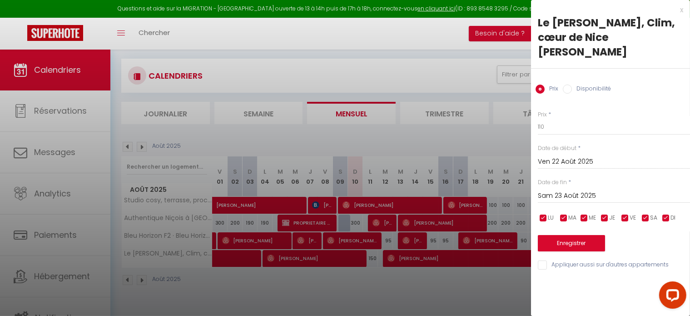
click at [592, 194] on input "Sam 23 Août 2025" at bounding box center [614, 196] width 152 height 12
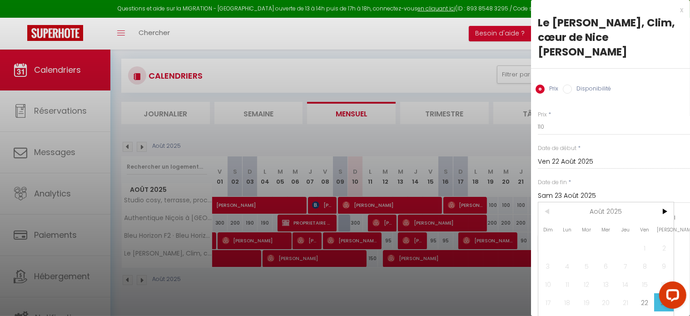
scroll to position [39, 0]
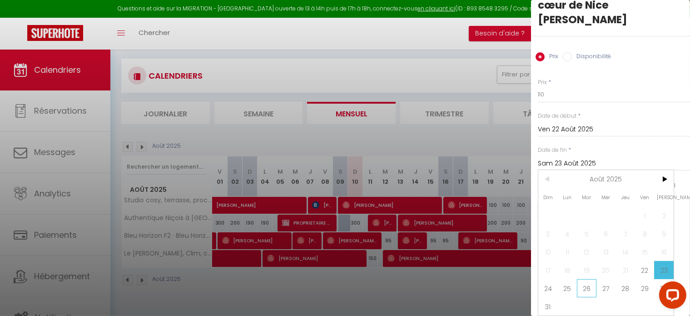
click at [583, 284] on span "26" at bounding box center [587, 288] width 20 height 18
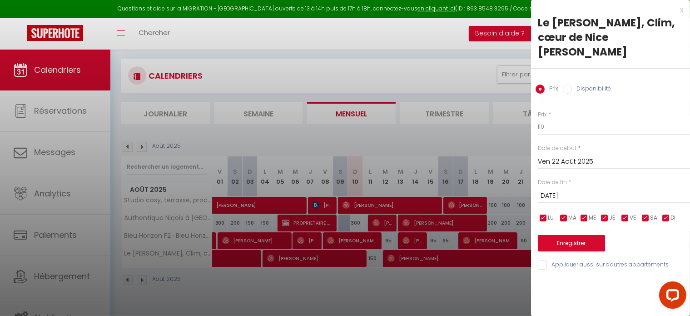
scroll to position [0, 0]
click at [558, 124] on input "110" at bounding box center [614, 127] width 152 height 16
click at [567, 243] on button "Enregistrer" at bounding box center [571, 243] width 67 height 16
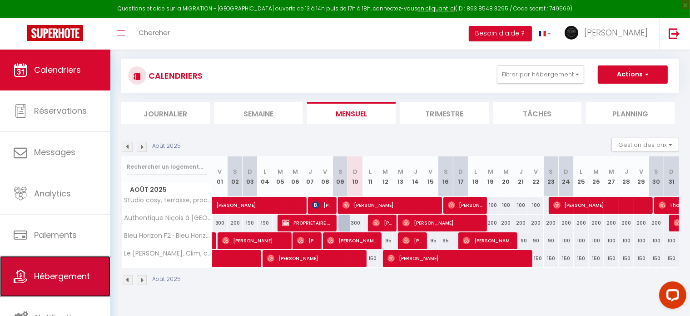
click at [49, 274] on span "Hébergement" at bounding box center [62, 275] width 56 height 11
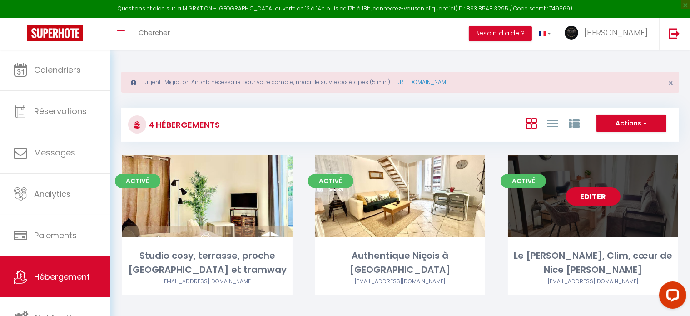
click at [570, 193] on link "Editer" at bounding box center [593, 196] width 54 height 18
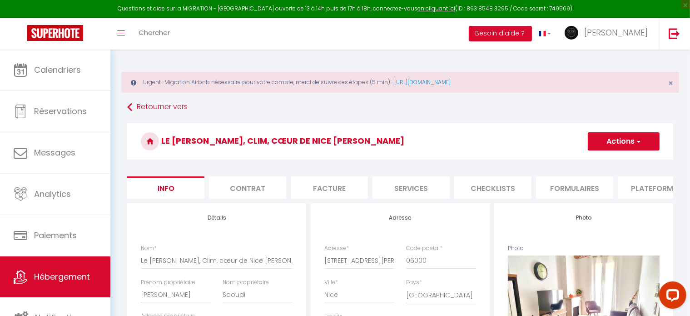
click at [650, 188] on li "Plateformes" at bounding box center [656, 187] width 77 height 22
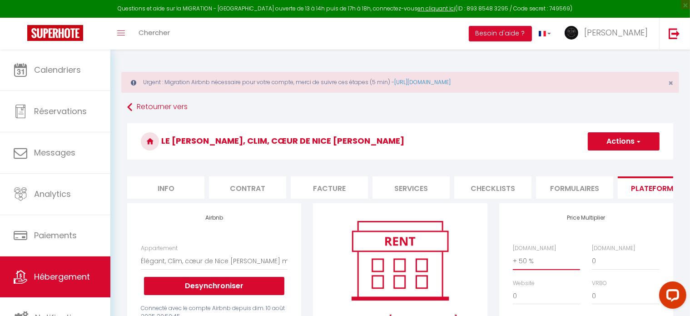
click at [528, 267] on select "0 + 1 % + 2 % + 3 % + 4 % + 5 % + 6 % + 7 % + 8 % + 9 %" at bounding box center [546, 260] width 67 height 17
click at [513, 259] on select "0 + 1 % + 2 % + 3 % + 4 % + 5 % + 6 % + 7 % + 8 % + 9 %" at bounding box center [546, 260] width 67 height 17
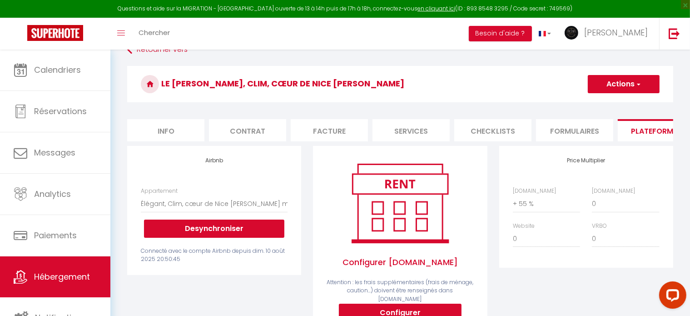
click at [630, 90] on button "Actions" at bounding box center [624, 84] width 72 height 18
click at [615, 81] on button "Actions" at bounding box center [624, 84] width 72 height 18
click at [615, 102] on link "Enregistrer" at bounding box center [623, 104] width 72 height 12
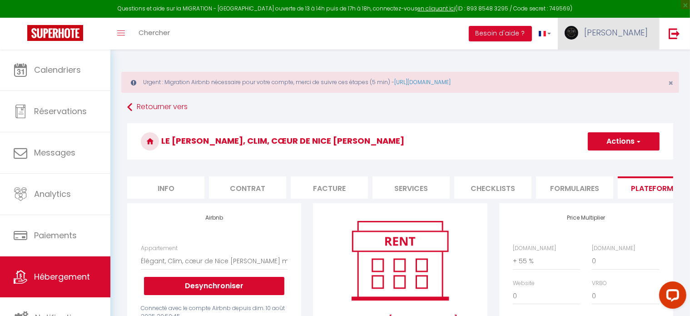
click at [616, 33] on link "[PERSON_NAME]" at bounding box center [608, 34] width 101 height 32
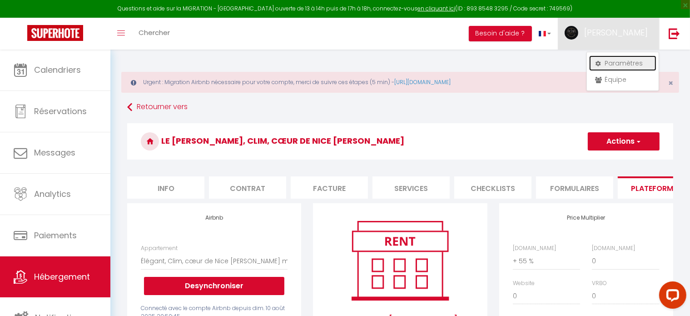
click at [603, 58] on link "Paramètres" at bounding box center [622, 62] width 67 height 15
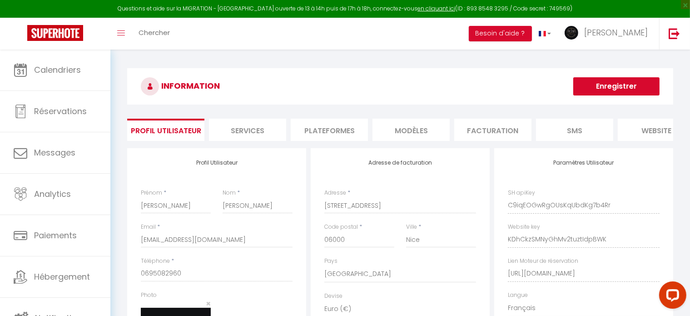
click at [341, 128] on li "Plateformes" at bounding box center [329, 130] width 77 height 22
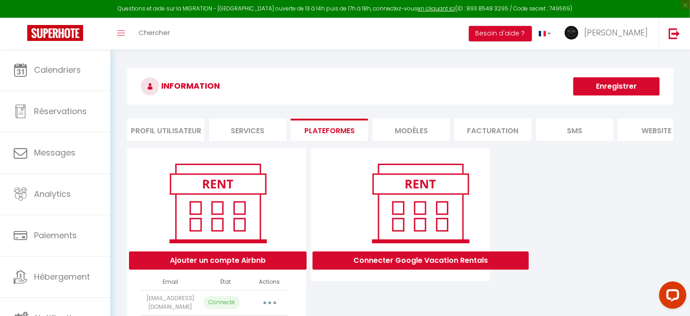
scroll to position [74, 0]
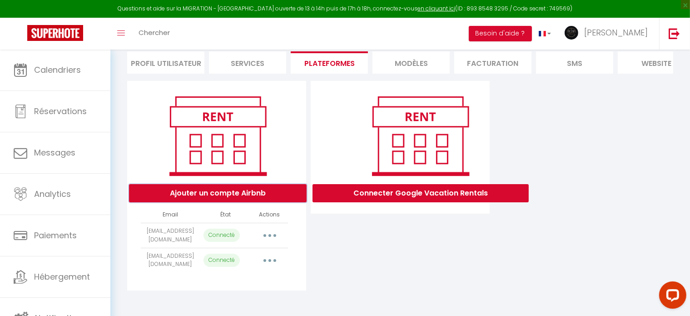
drag, startPoint x: 252, startPoint y: 198, endPoint x: 207, endPoint y: 193, distance: 45.6
click at [207, 193] on button "Ajouter un compte Airbnb" at bounding box center [218, 193] width 178 height 18
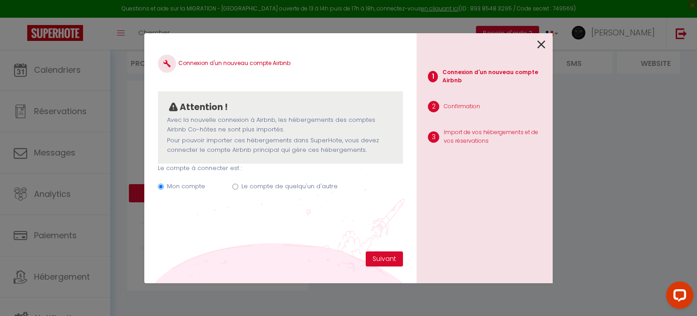
click at [232, 185] on input "Le compte de quelqu'un d'autre" at bounding box center [235, 186] width 6 height 6
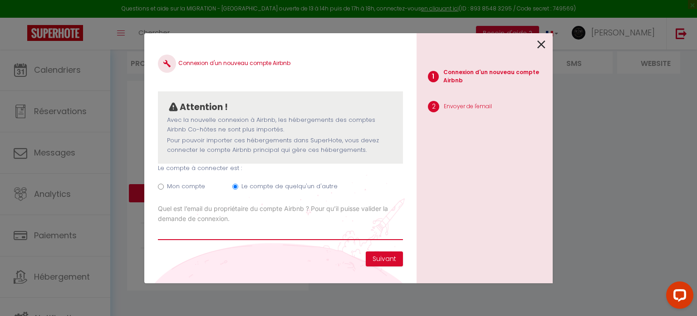
click at [218, 234] on input "Email connexion Airbnb" at bounding box center [280, 231] width 245 height 16
paste input "[EMAIL_ADDRESS][DOMAIN_NAME]"
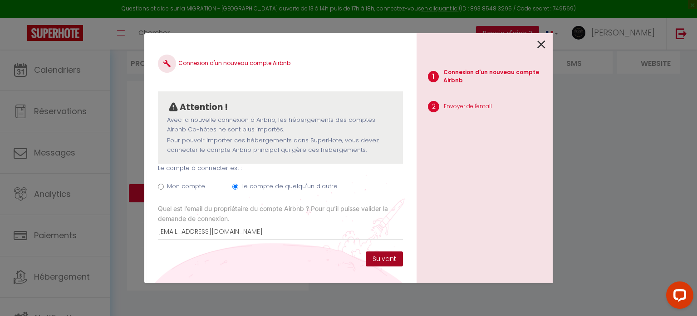
click at [378, 256] on button "Suivant" at bounding box center [384, 258] width 37 height 15
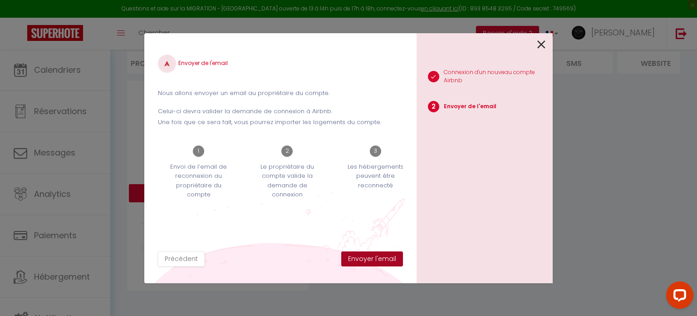
click at [381, 256] on button "Envoyer l'email" at bounding box center [372, 258] width 62 height 15
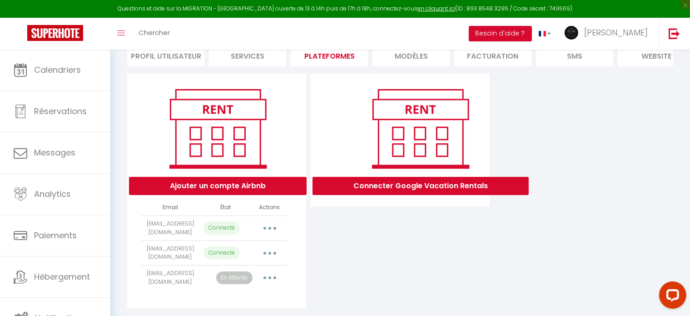
scroll to position [99, 0]
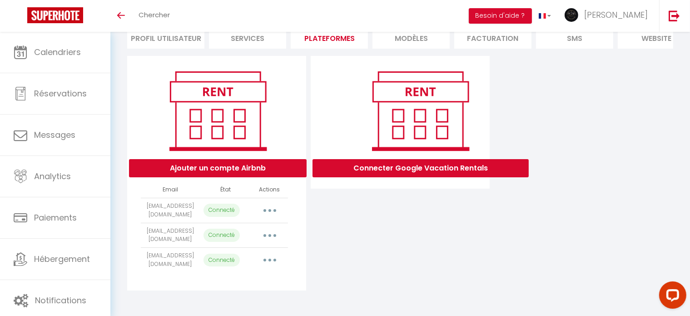
click at [269, 233] on button "button" at bounding box center [269, 235] width 25 height 15
click at [454, 255] on div "Connecter Google Vacation Rentals" at bounding box center [399, 173] width 183 height 234
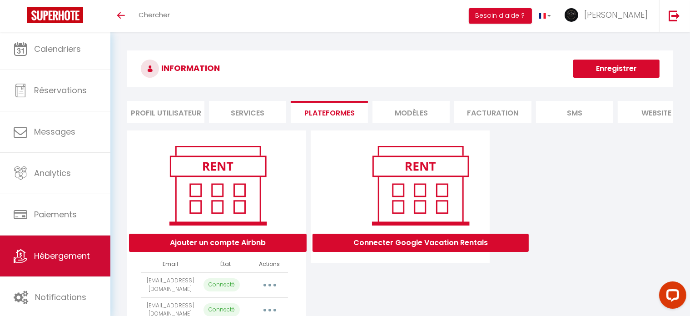
click at [64, 254] on span "Hébergement" at bounding box center [62, 255] width 56 height 11
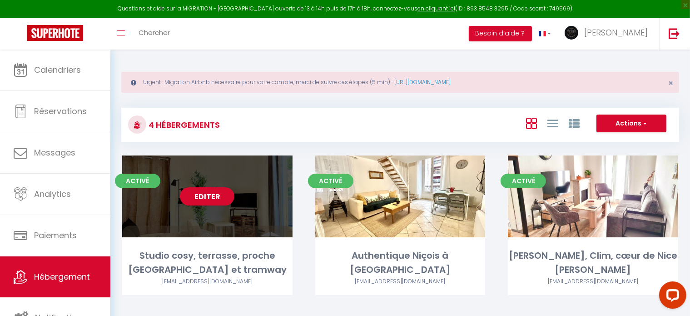
click at [254, 215] on div "Editer" at bounding box center [207, 196] width 170 height 82
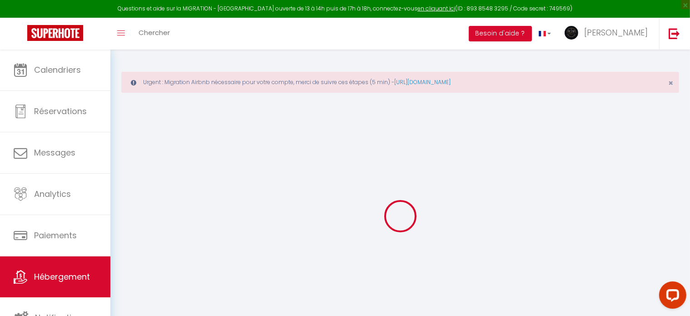
select select
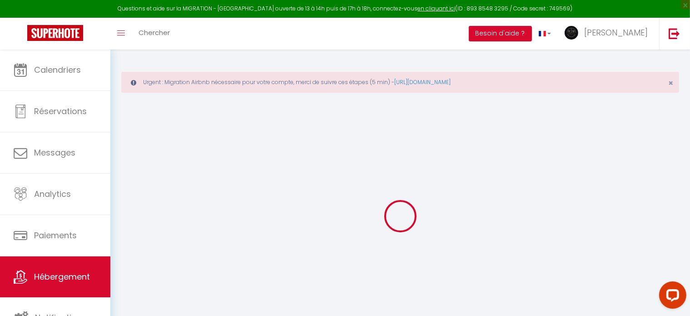
select select
checkbox input "false"
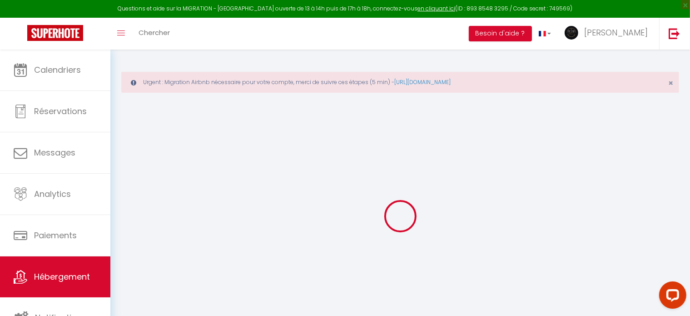
select select
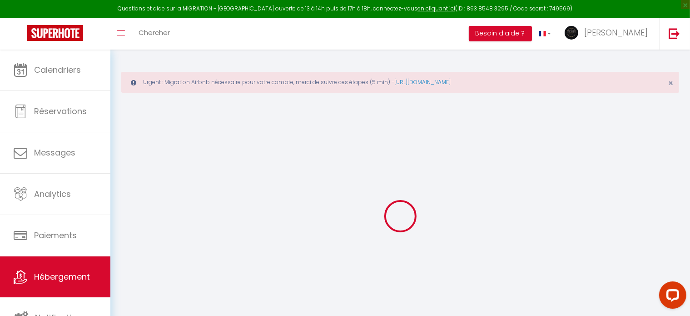
select select
checkbox input "false"
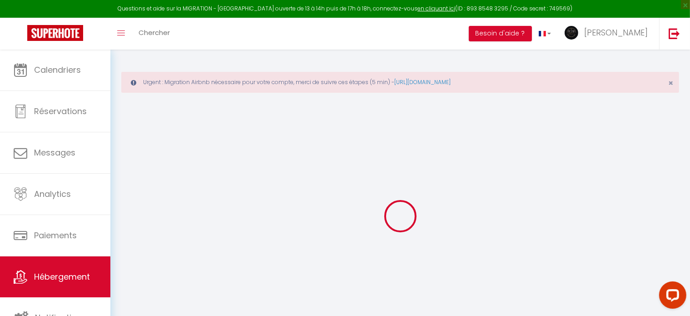
checkbox input "false"
select select
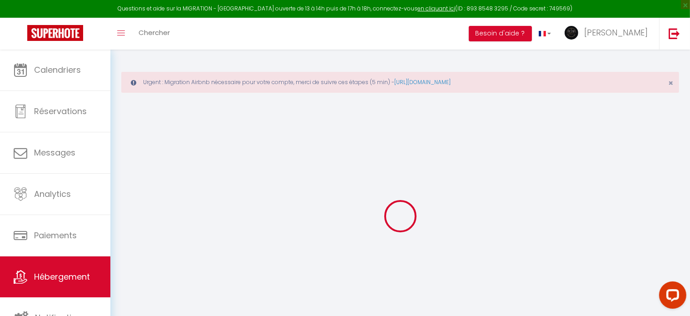
select select
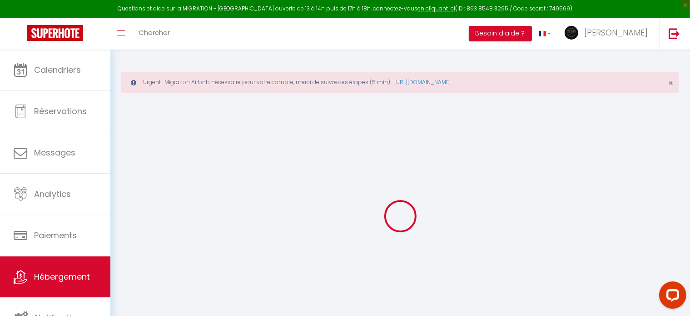
checkbox input "false"
select select
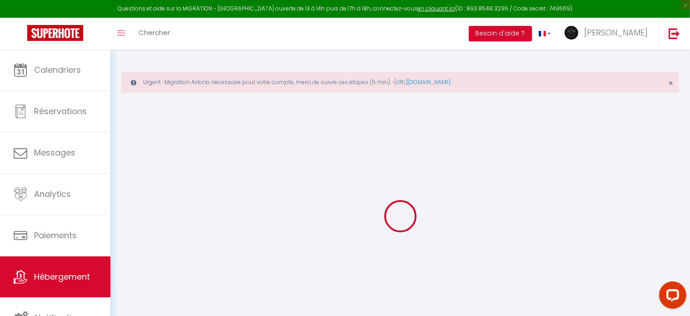
select select
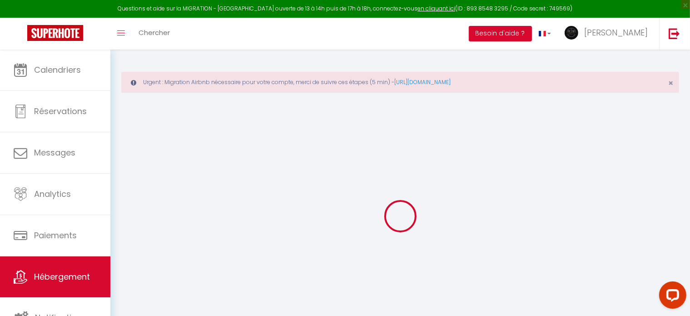
select select
checkbox input "false"
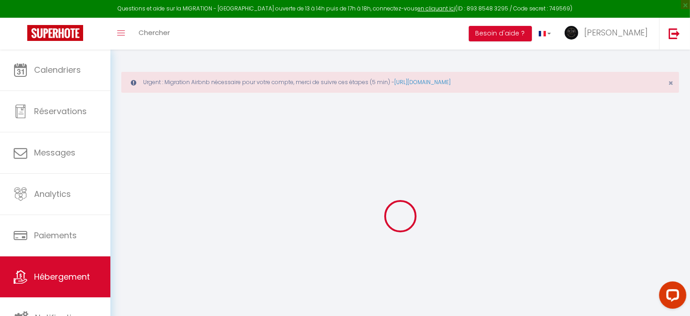
checkbox input "false"
select select
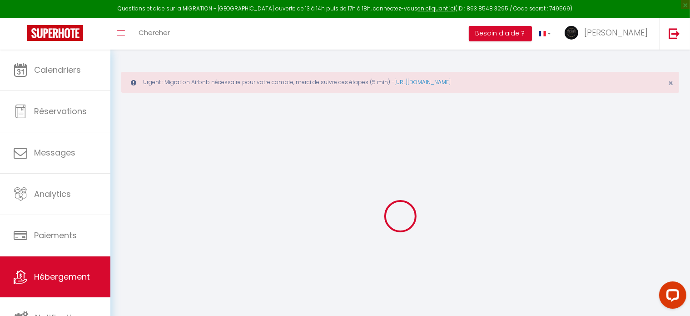
select select
checkbox input "false"
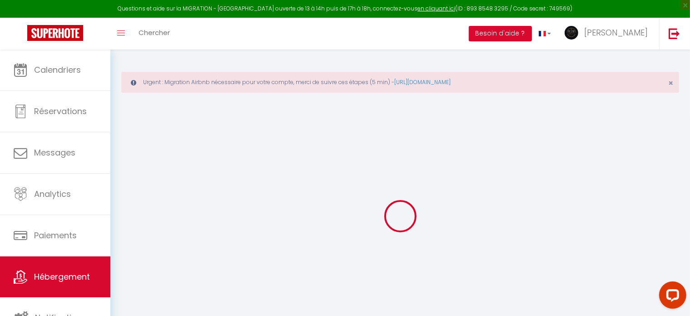
checkbox input "false"
select select
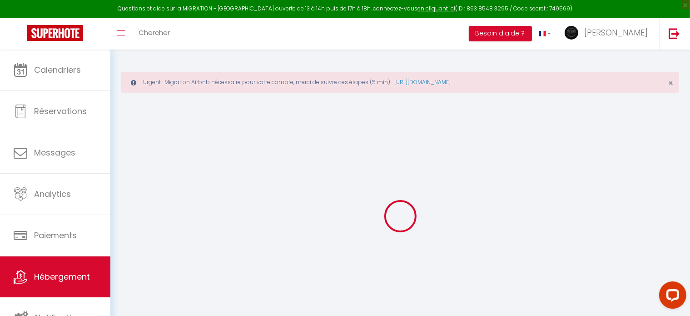
type input "Studio cosy, terrasse, proche [GEOGRAPHIC_DATA] et tramway"
type input "Philippe"
type input "Camou"
type input "8 rue Andrioli Jardin du Capitol"
type input "06000"
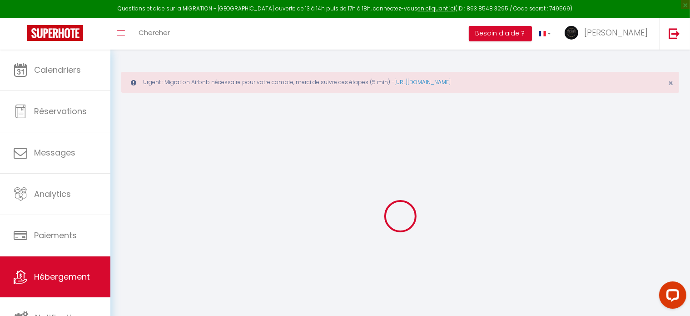
type input "Nice"
select select "2"
select select "0"
type input "95"
type input "49"
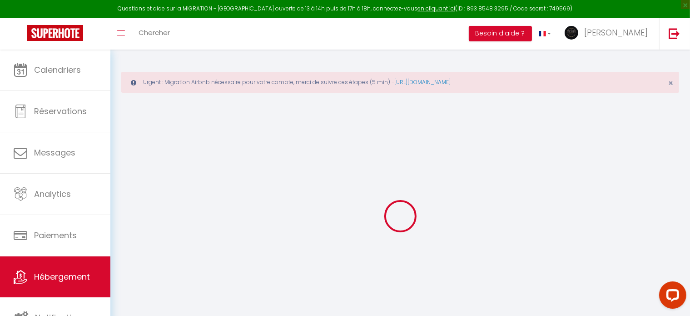
type input "6.7"
type input "0"
type input "350"
select select
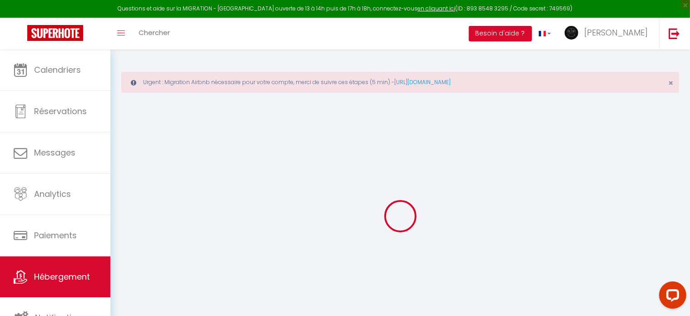
select select
type input "7 Impasse Saint Laurent Villa Renée"
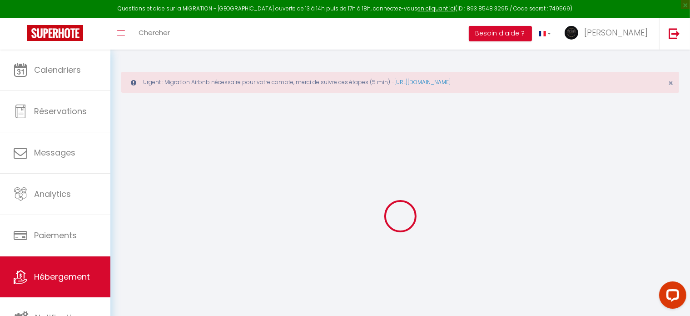
type input "06000"
type input "Nice"
type input "[EMAIL_ADDRESS][DOMAIN_NAME]"
select select
checkbox input "false"
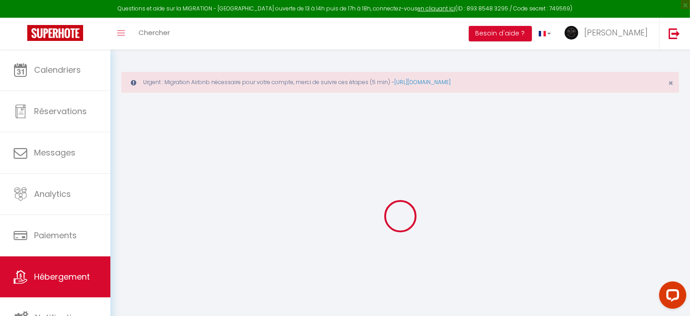
checkbox input "false"
checkbox input "true"
checkbox input "false"
radio input "true"
type input "40"
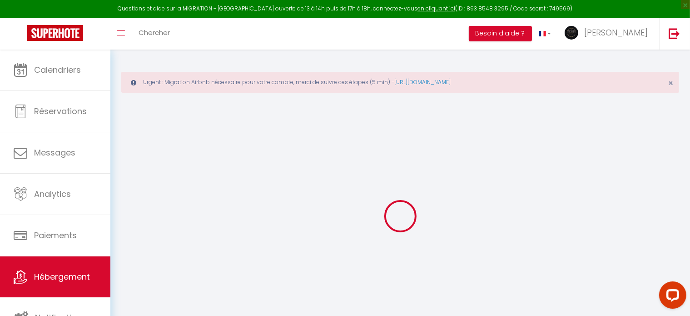
type input "0"
select select
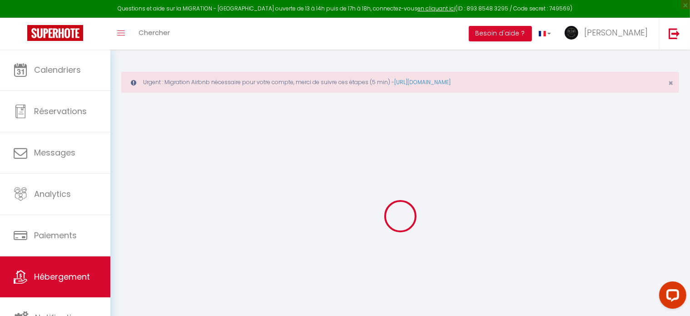
select select
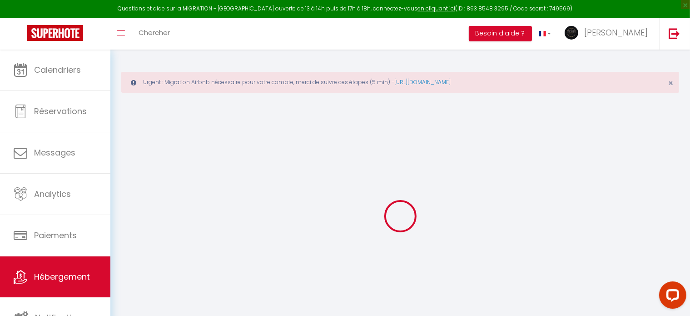
checkbox input "false"
checkbox input "true"
checkbox input "false"
select select "44155"
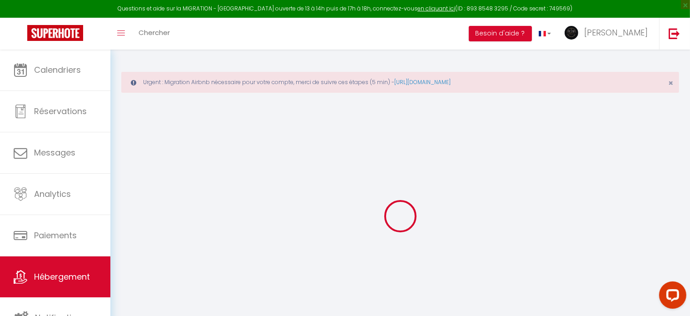
select select "44155"
select select
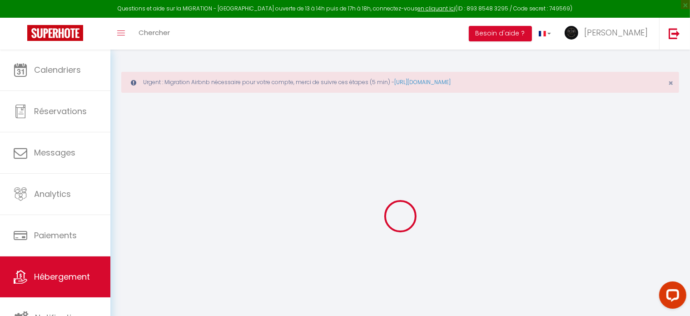
select select
checkbox input "false"
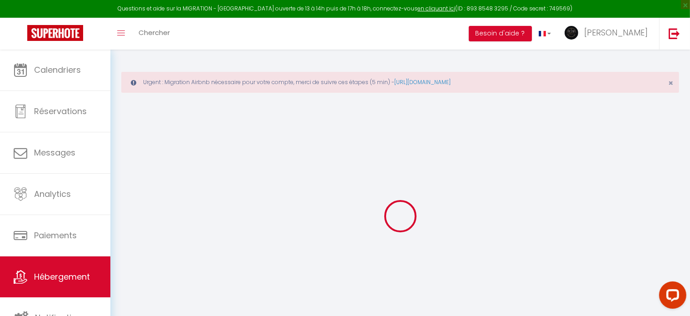
checkbox input "true"
checkbox input "false"
select select
checkbox input "false"
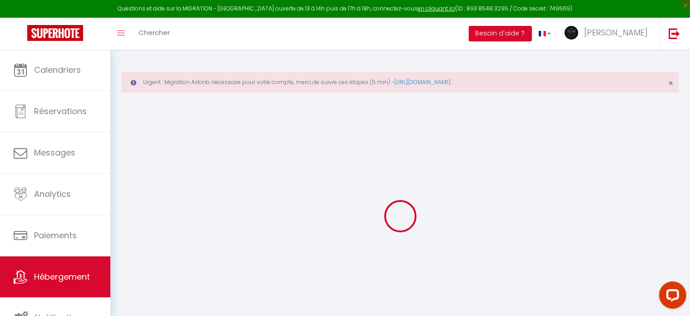
checkbox input "true"
checkbox input "false"
select select "16:00"
select select
select select "10:00"
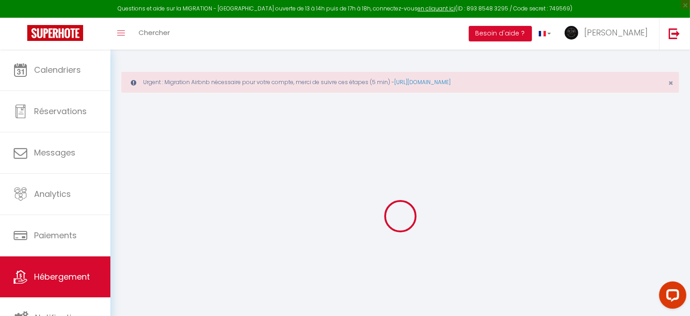
select select "30"
select select "07:00"
select select
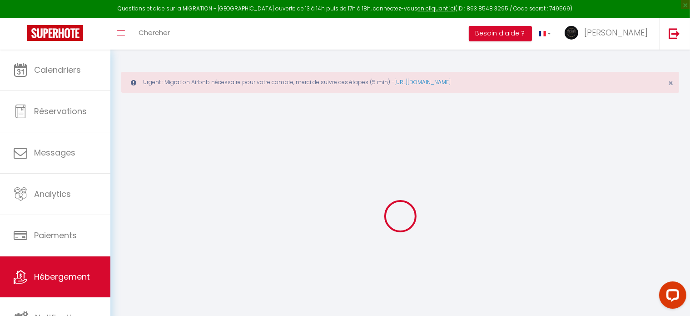
checkbox input "false"
checkbox input "true"
checkbox input "false"
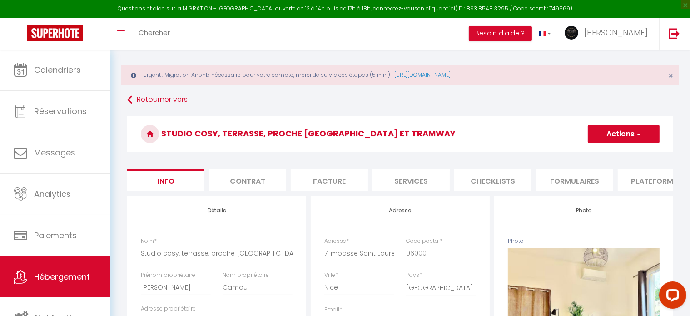
scroll to position [14, 0]
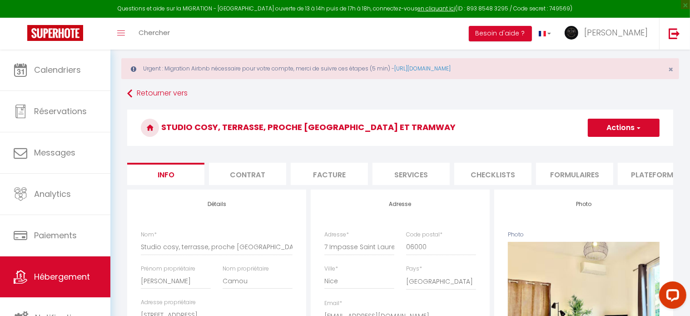
click at [634, 125] on button "Actions" at bounding box center [624, 128] width 72 height 18
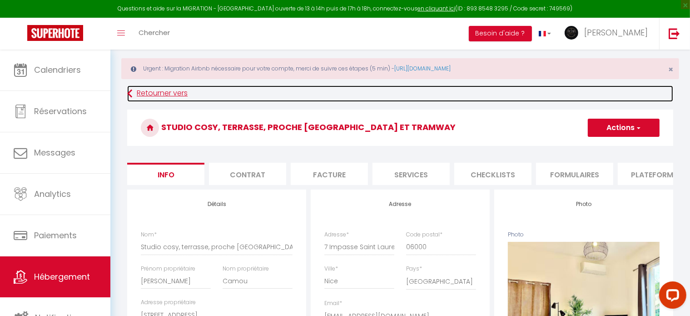
click at [668, 97] on link "Retourner vers" at bounding box center [400, 93] width 546 height 16
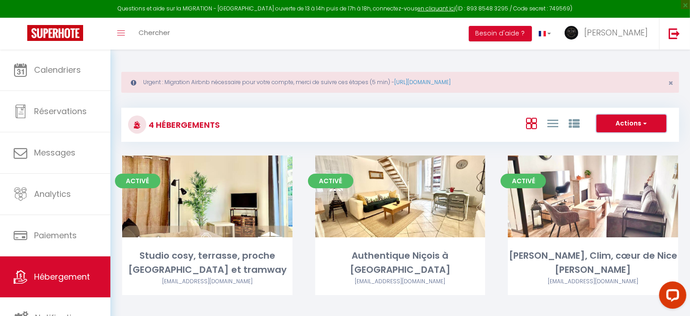
click at [650, 118] on button "Actions" at bounding box center [631, 123] width 70 height 18
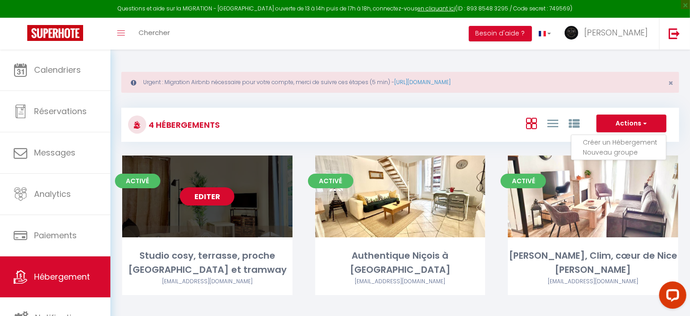
click at [245, 196] on div "Editer" at bounding box center [207, 196] width 170 height 82
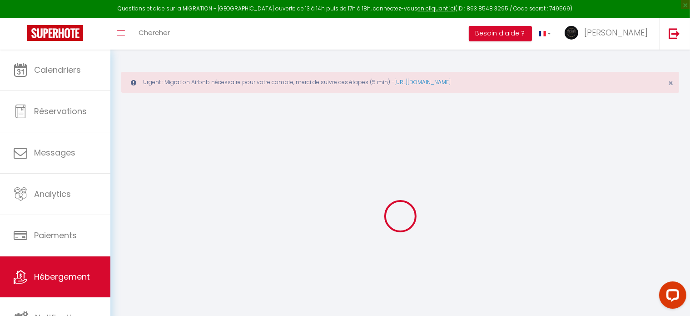
select select "+ 55 %"
select select "+ 67 %"
select select
checkbox input "false"
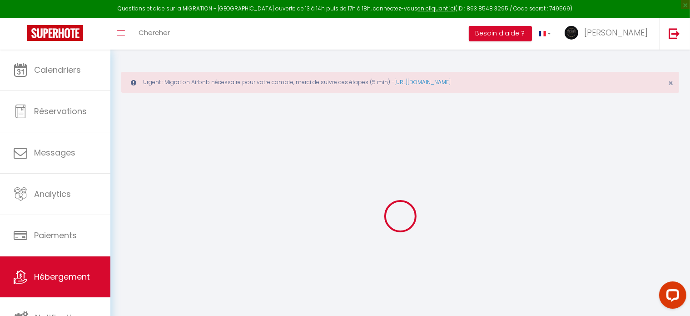
checkbox input "false"
checkbox input "true"
checkbox input "false"
select select "16:00"
select select
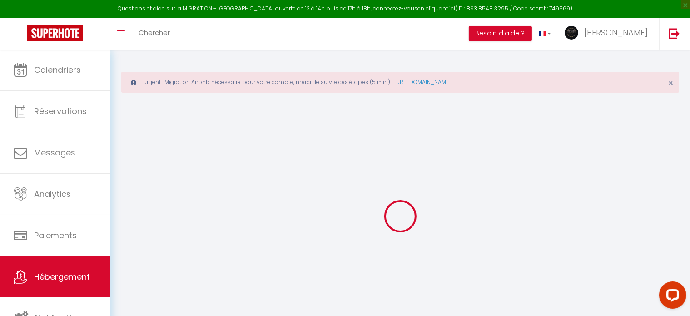
select select "10:00"
select select "30"
select select "07:00"
select select
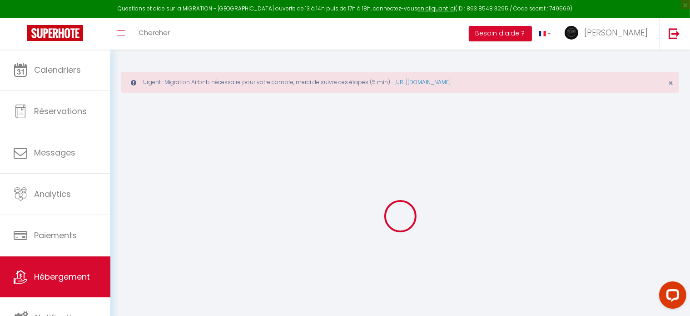
select select
checkbox input "false"
checkbox input "true"
checkbox input "false"
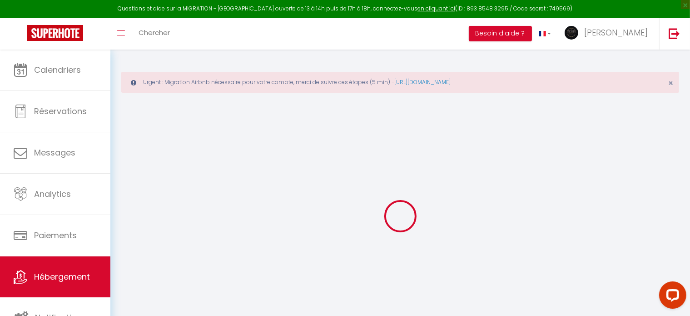
select select "10706-1388993019283484861"
select select "270"
select select "well_reviewed_guests"
select select "EUR"
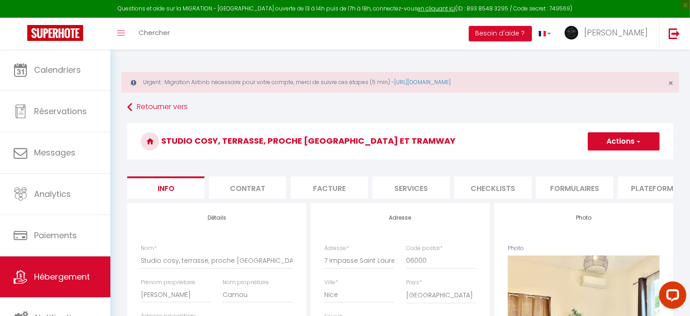
click at [663, 190] on li "Plateformes" at bounding box center [656, 187] width 77 height 22
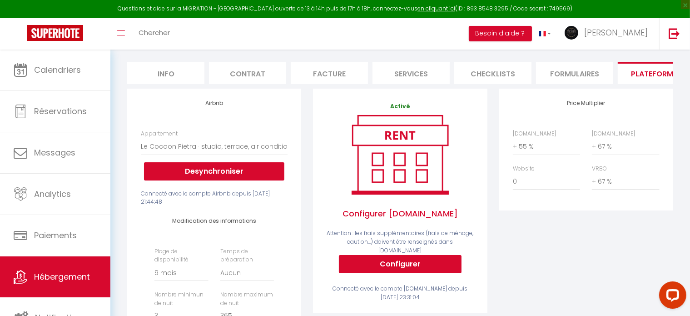
scroll to position [114, 0]
drag, startPoint x: 615, startPoint y: 152, endPoint x: 602, endPoint y: 257, distance: 106.2
click at [602, 257] on div "Price Multiplier Airbnb.com 0 + 1 % + 2 % + 3 % + 4 % + 5 % + 6 % + 7 %" at bounding box center [586, 256] width 186 height 334
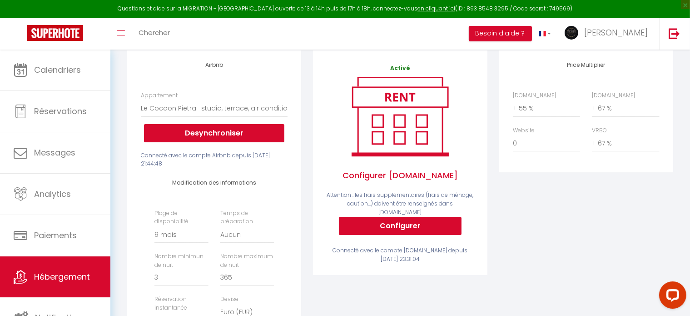
scroll to position [152, 0]
